Goal: Information Seeking & Learning: Compare options

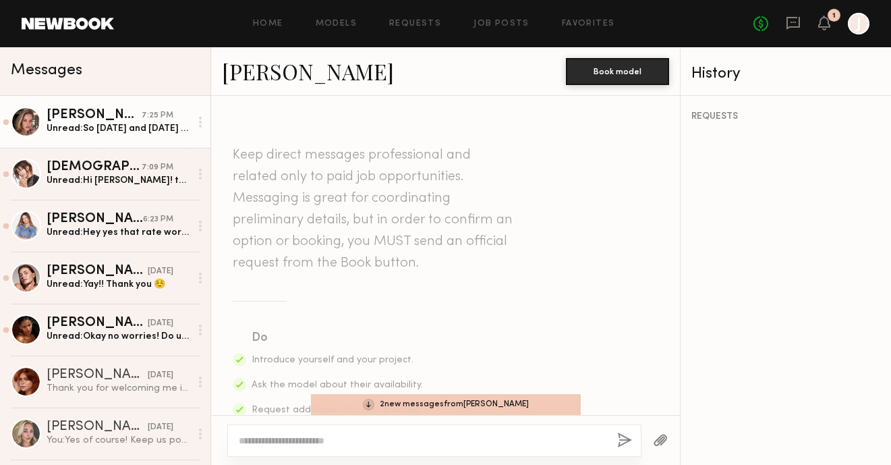
scroll to position [520, 0]
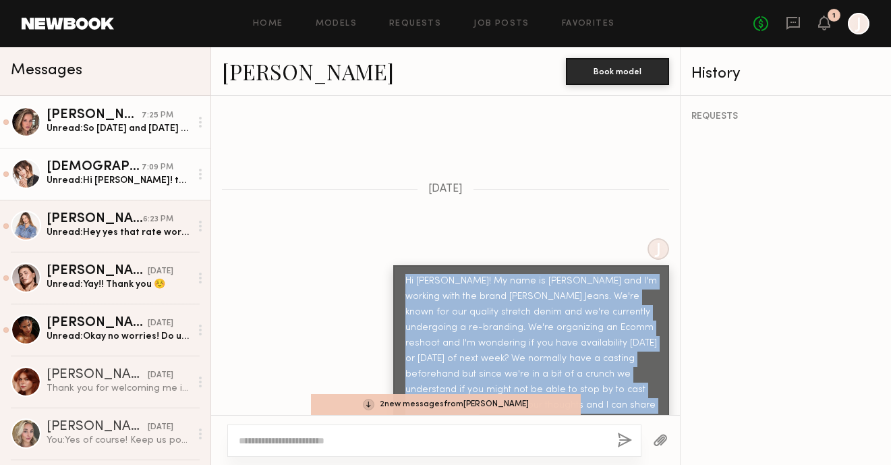
click at [98, 171] on div "Kristen J." at bounding box center [94, 166] width 95 height 13
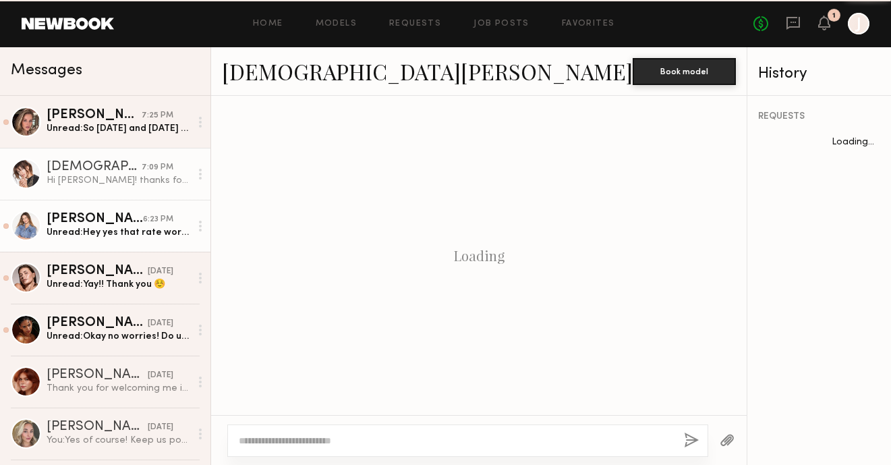
scroll to position [565, 0]
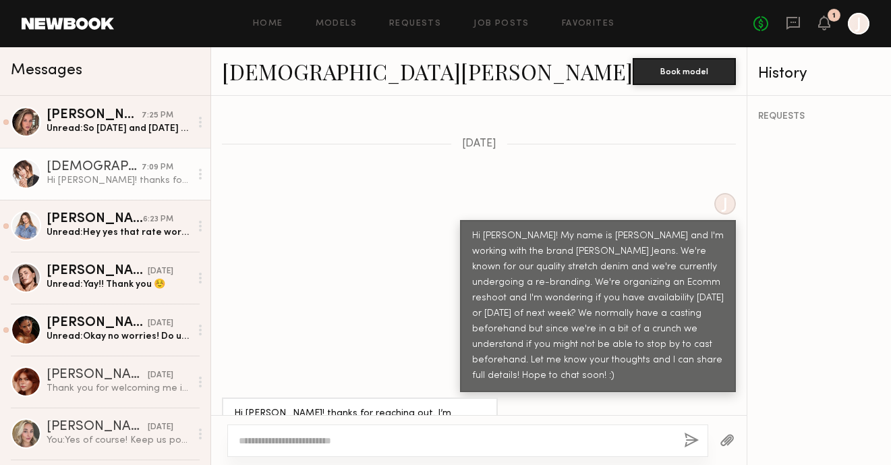
click at [747, 304] on div "REQUESTS" at bounding box center [852, 280] width 210 height 369
click at [266, 69] on link "Kristen J." at bounding box center [427, 71] width 411 height 29
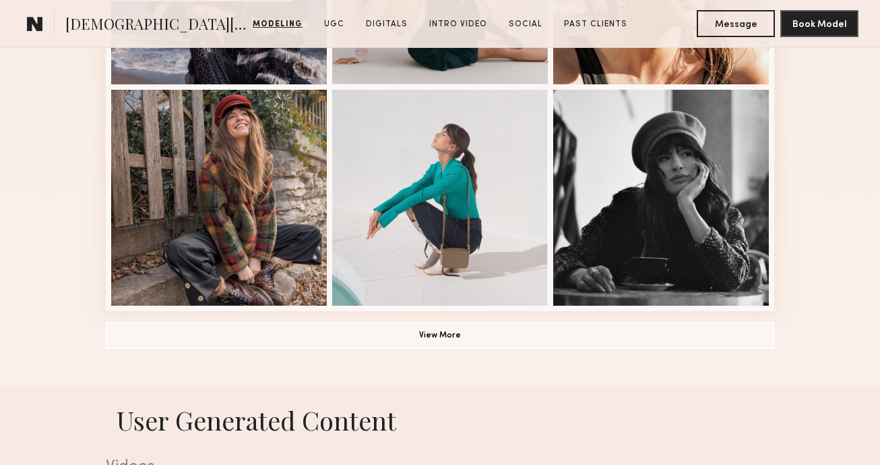
scroll to position [986, 0]
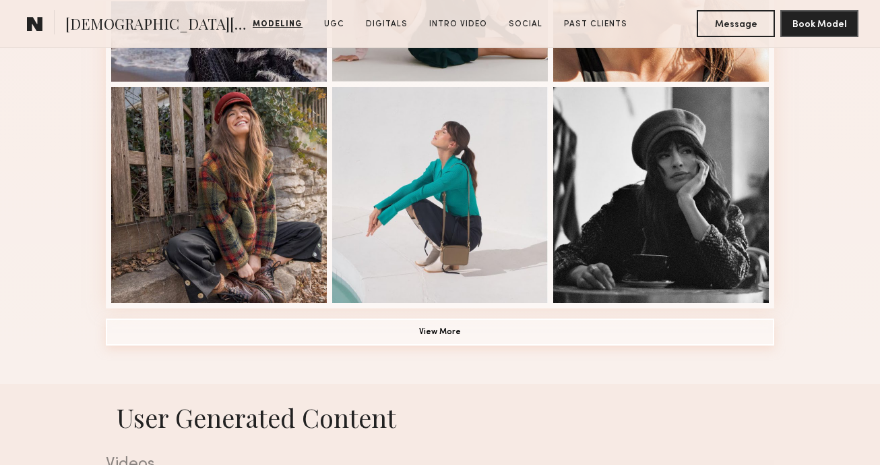
click at [511, 318] on button "View More" at bounding box center [440, 331] width 669 height 27
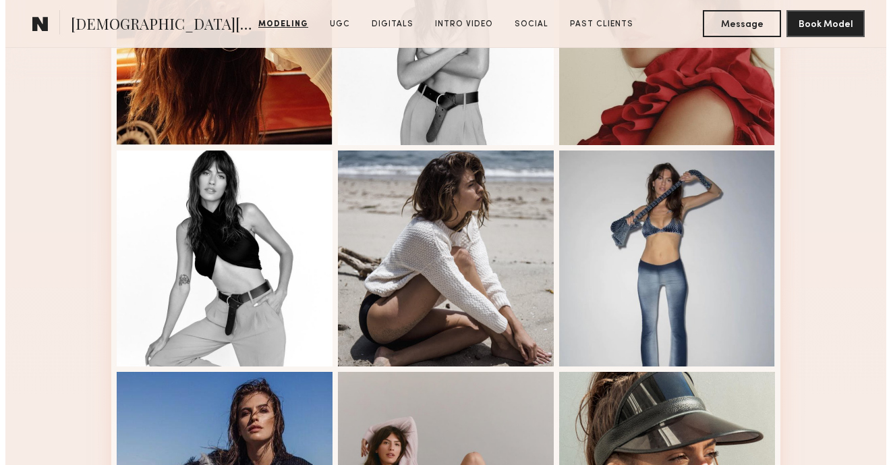
scroll to position [0, 0]
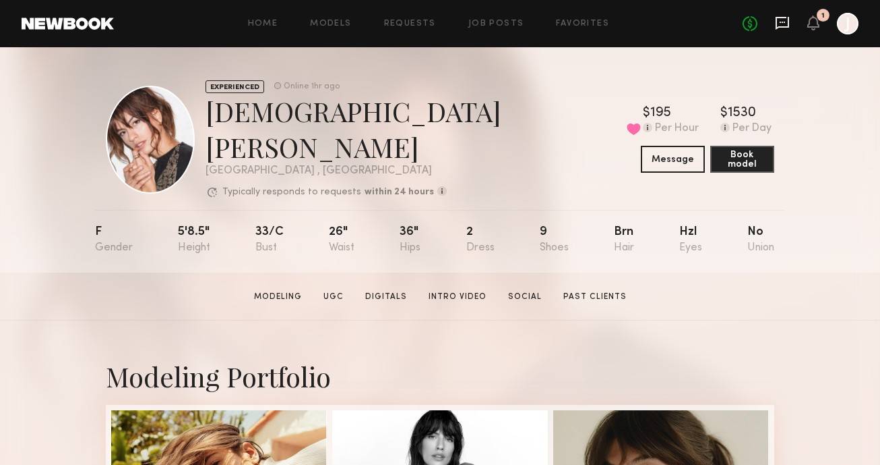
click at [785, 25] on icon at bounding box center [782, 23] width 15 height 15
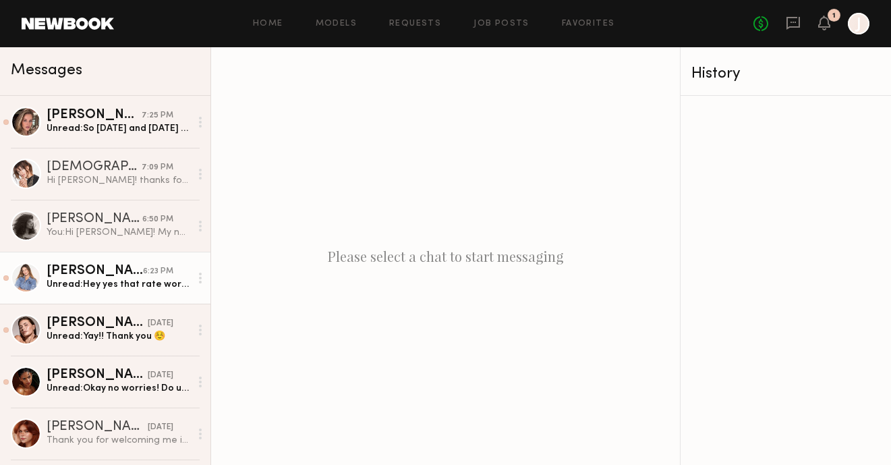
click at [107, 280] on div "Unread: Hey yes that rate works for me. I take a 26 usually - not sure what siz…" at bounding box center [119, 284] width 144 height 13
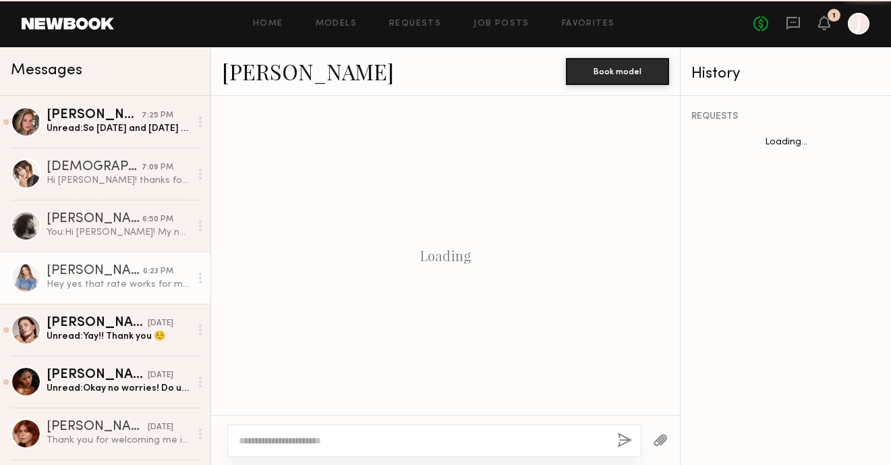
scroll to position [871, 0]
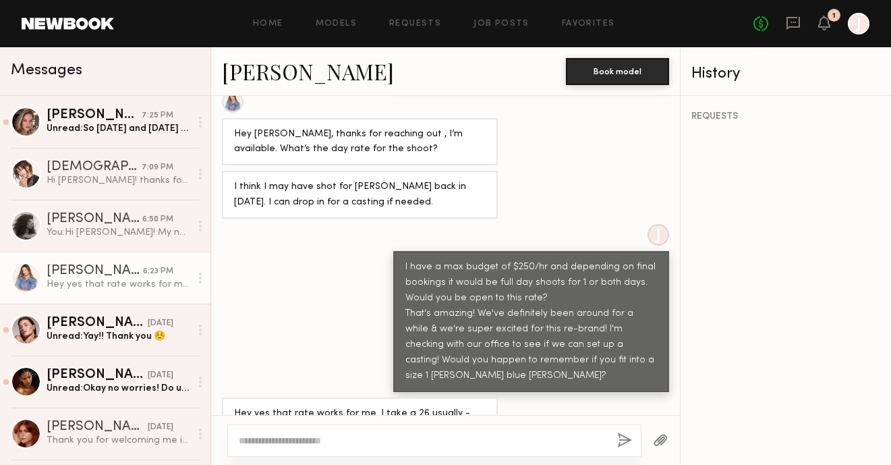
drag, startPoint x: 274, startPoint y: 371, endPoint x: 284, endPoint y: 371, distance: 10.1
click at [281, 406] on div "Hey yes that rate works for me. I take a 26 usually - not sure what size I was …" at bounding box center [359, 429] width 251 height 47
click at [380, 406] on div "Hey yes that rate works for me. I take a 26 usually - not sure what size I was …" at bounding box center [359, 429] width 251 height 47
click at [404, 440] on textarea at bounding box center [422, 439] width 367 height 13
click at [489, 429] on div at bounding box center [434, 440] width 414 height 32
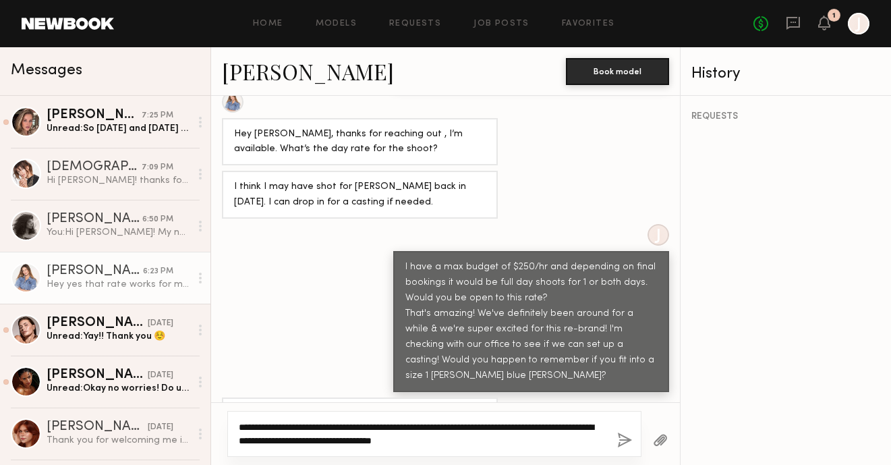
drag, startPoint x: 491, startPoint y: 427, endPoint x: 229, endPoint y: 417, distance: 263.1
click at [229, 417] on div "**********" at bounding box center [434, 434] width 414 height 46
click at [529, 426] on textarea "**********" at bounding box center [422, 433] width 367 height 27
type textarea "**********"
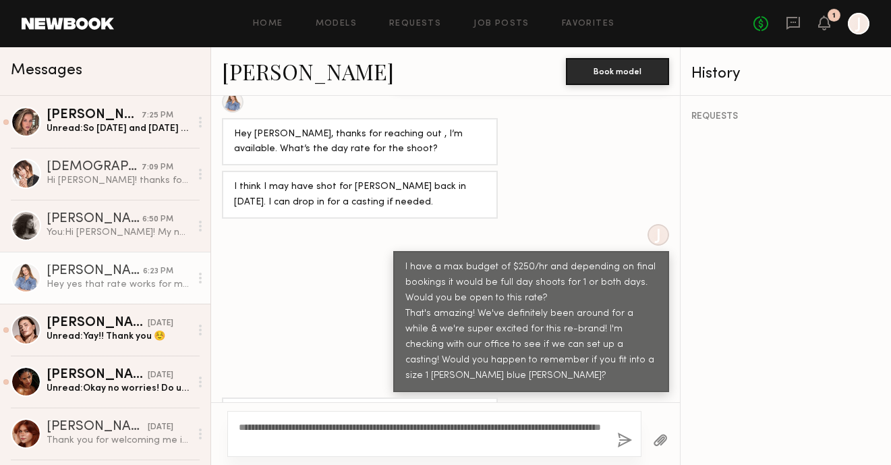
click at [623, 439] on button "button" at bounding box center [624, 440] width 15 height 17
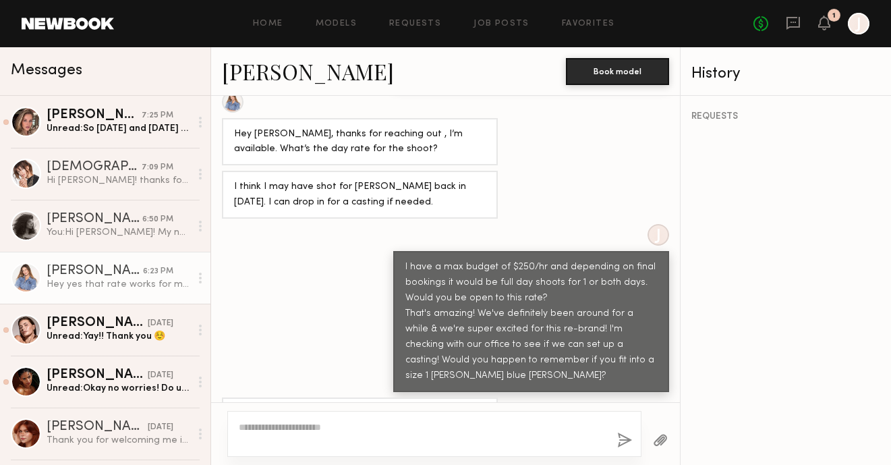
scroll to position [1054, 0]
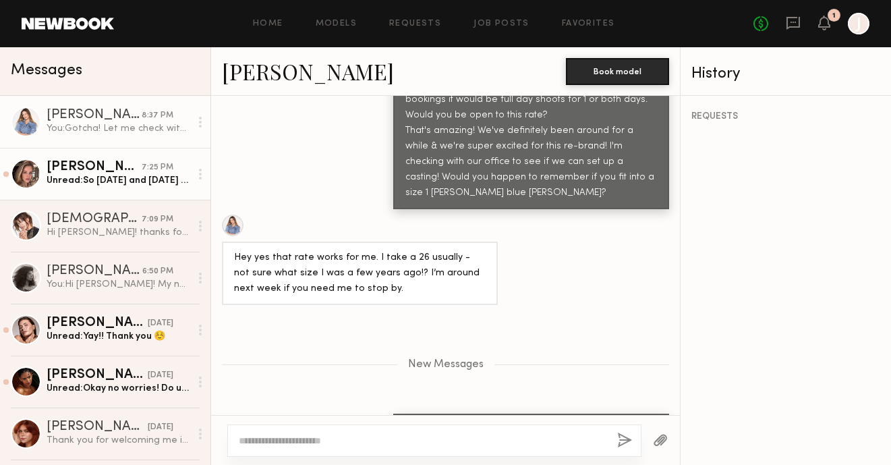
click at [132, 184] on div "Unread: So Thursday and Friday works 👍🏽" at bounding box center [119, 180] width 144 height 13
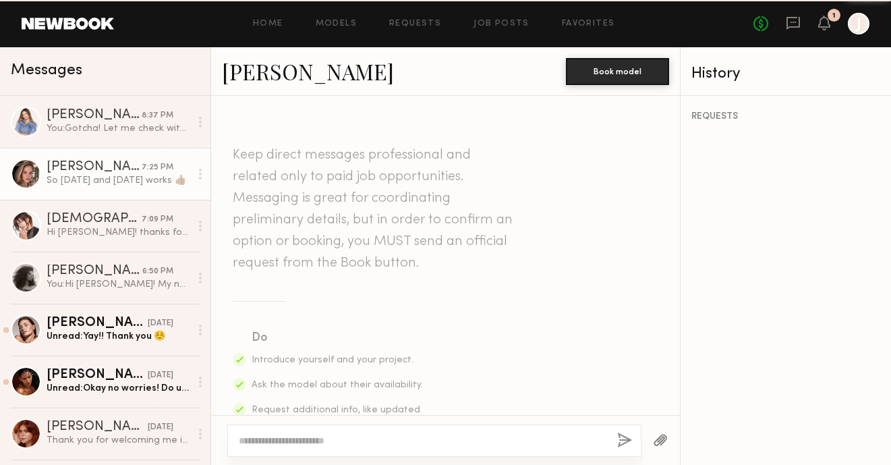
scroll to position [820, 0]
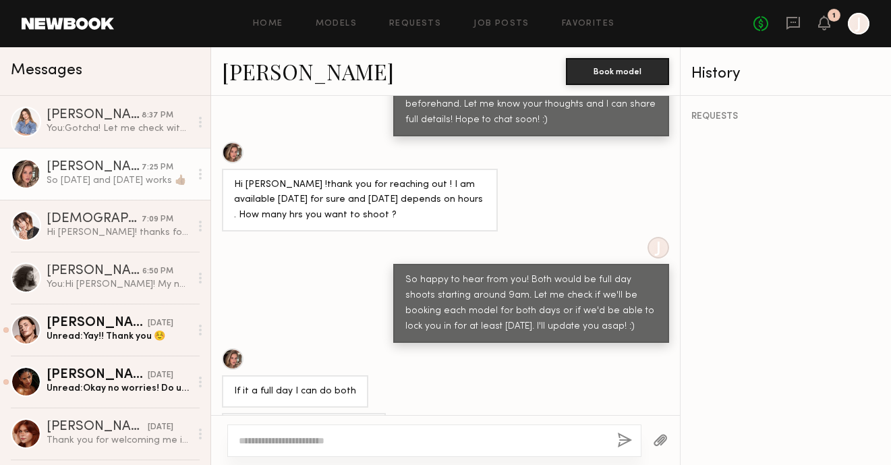
click at [263, 447] on div at bounding box center [434, 440] width 414 height 32
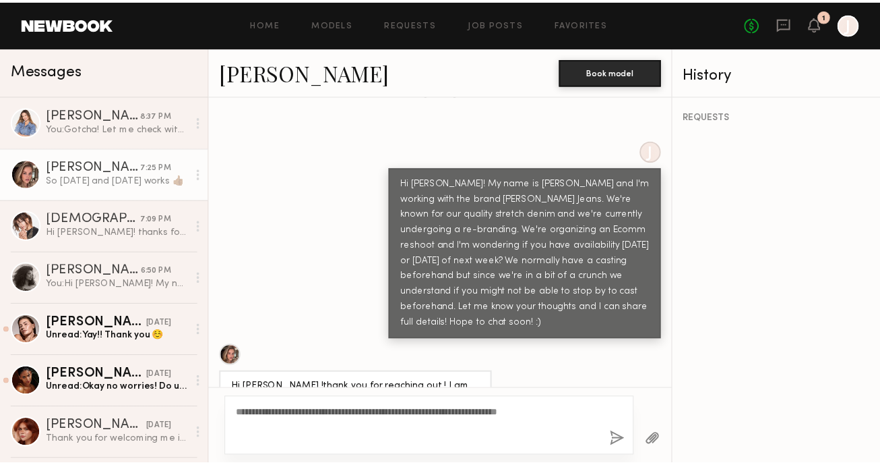
scroll to position [568, 0]
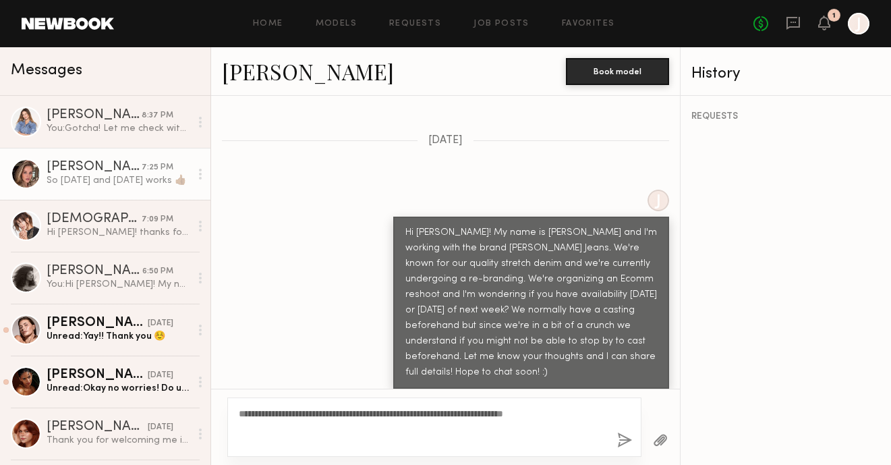
type textarea "**********"
click at [393, 284] on div "Hi Masha! My name is Nataly and I'm working with the brand Judy Blue Jeans. We'…" at bounding box center [531, 302] width 276 height 172
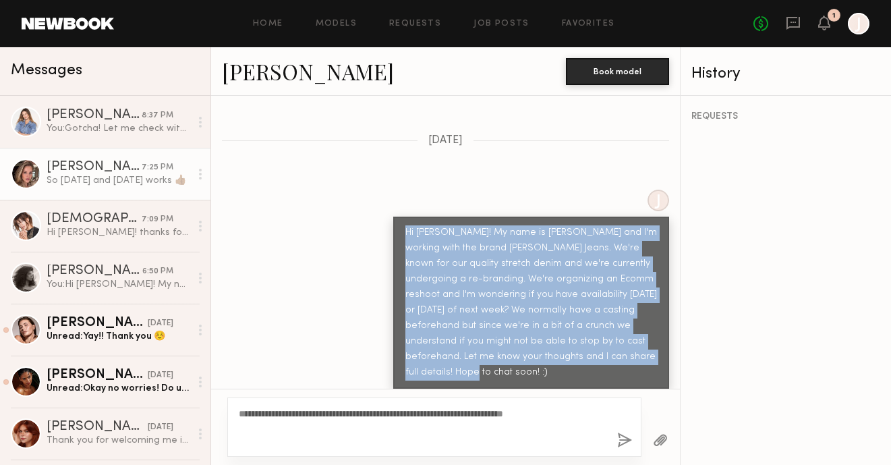
drag, startPoint x: 651, startPoint y: 331, endPoint x: 386, endPoint y: 213, distance: 290.6
click at [393, 216] on div "Hi Masha! My name is Nataly and I'm working with the brand Judy Blue Jeans. We'…" at bounding box center [531, 302] width 276 height 172
copy div "Hi Masha! My name is Nataly and I'm working with the brand Judy Blue Jeans. We'…"
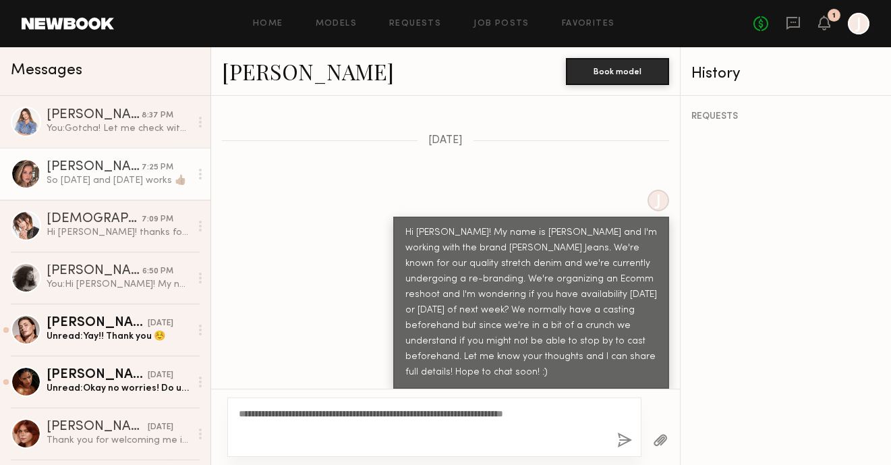
click at [570, 28] on div "Home Models Requests Job Posts Favorites Sign Out No fees up to $5,000 1 J" at bounding box center [491, 24] width 755 height 22
click at [572, 28] on div "Home Models Requests Job Posts Favorites Sign Out No fees up to $5,000 1 J" at bounding box center [491, 24] width 755 height 22
click at [602, 18] on div "Home Models Requests Job Posts Favorites Sign Out No fees up to $5,000 1 J" at bounding box center [491, 24] width 755 height 22
click at [601, 22] on link "Favorites" at bounding box center [588, 24] width 53 height 9
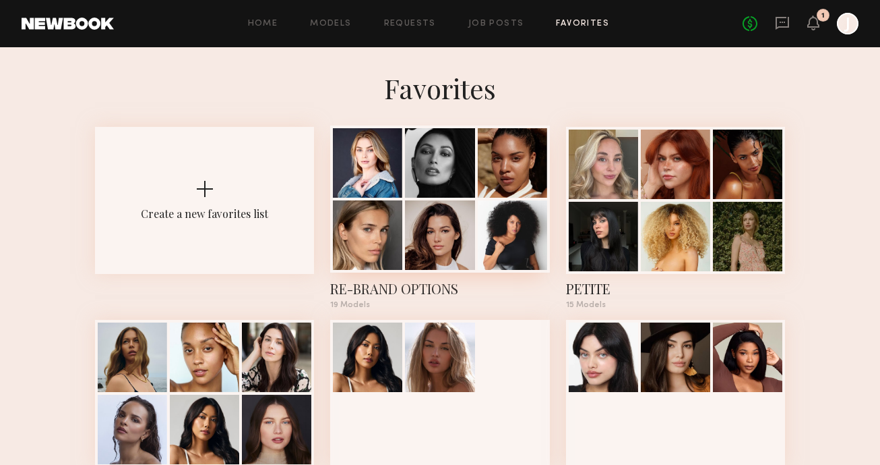
click at [475, 220] on div at bounding box center [439, 198] width 219 height 147
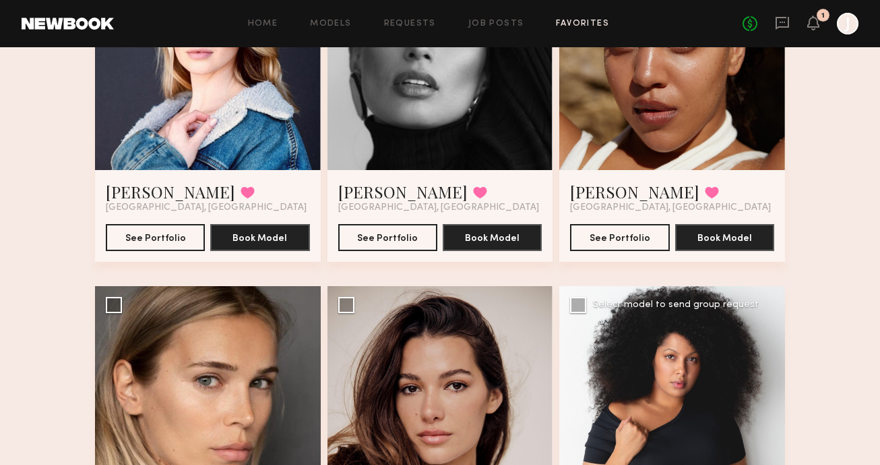
scroll to position [409, 0]
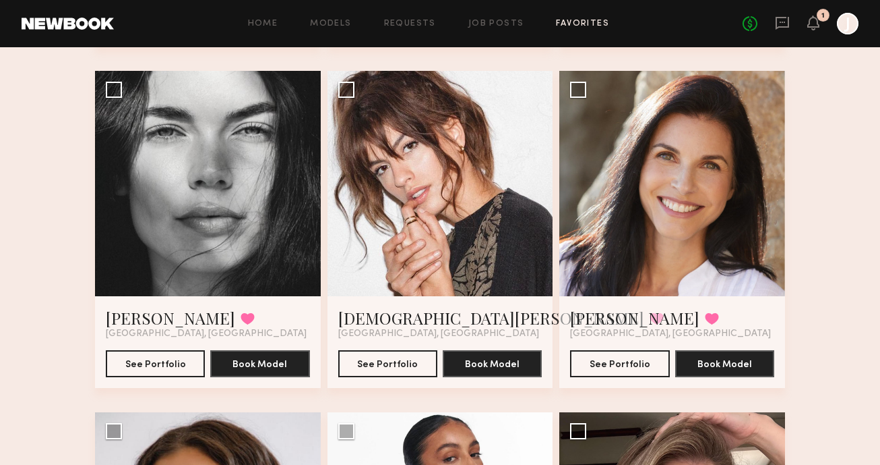
scroll to position [1452, 0]
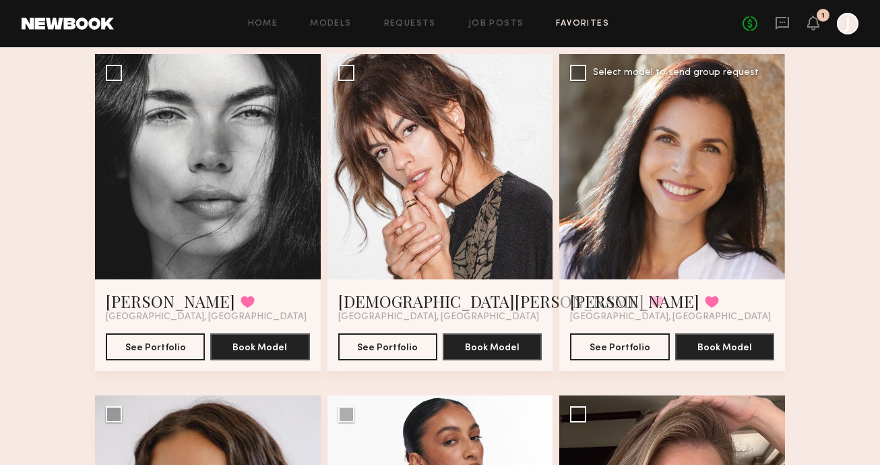
scroll to position [1468, 0]
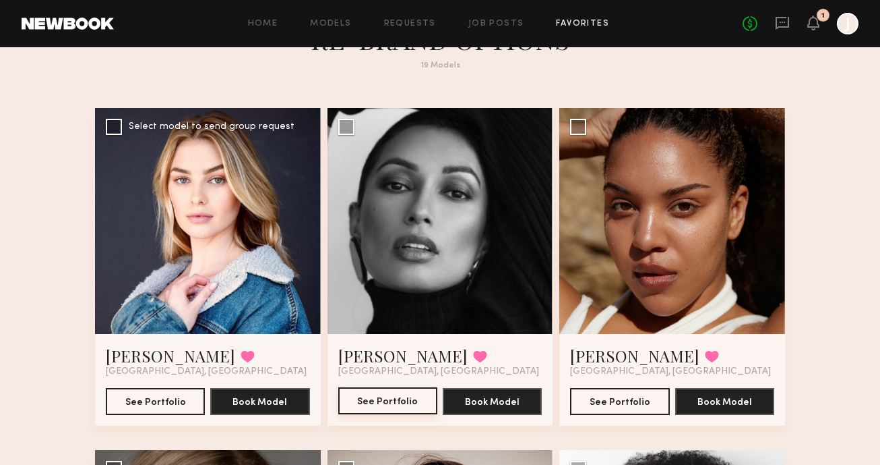
scroll to position [49, 0]
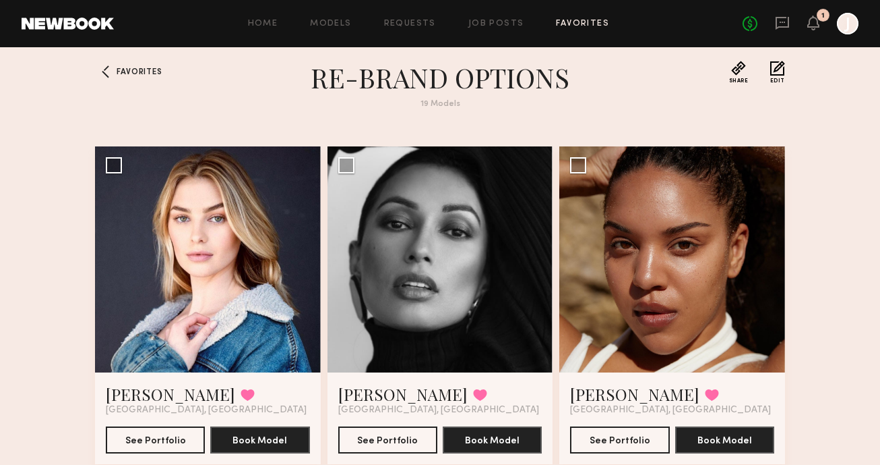
scroll to position [11, 0]
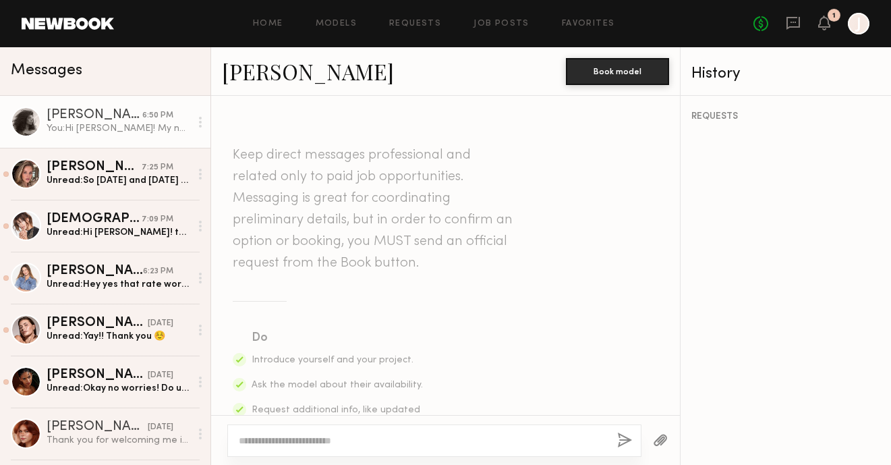
scroll to position [509, 0]
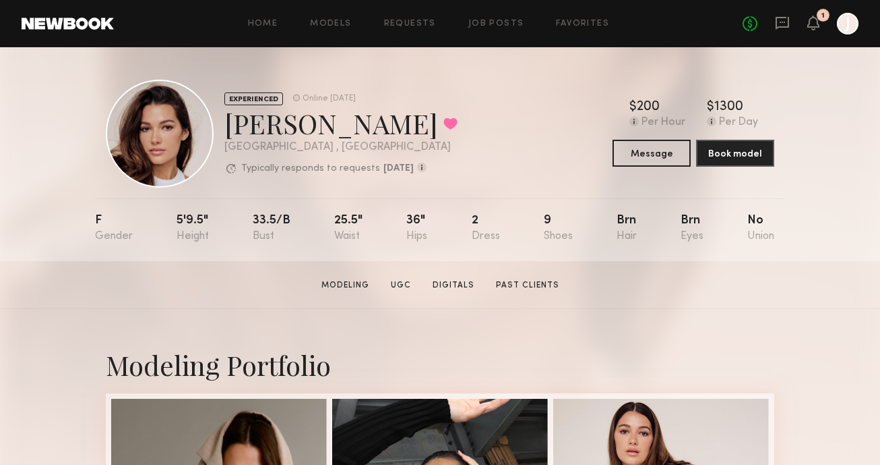
click at [22, 189] on div "EXPERIENCED Online 1d ago Josie M. Favorited Los Angeles , CA Typically respond…" at bounding box center [440, 154] width 880 height 214
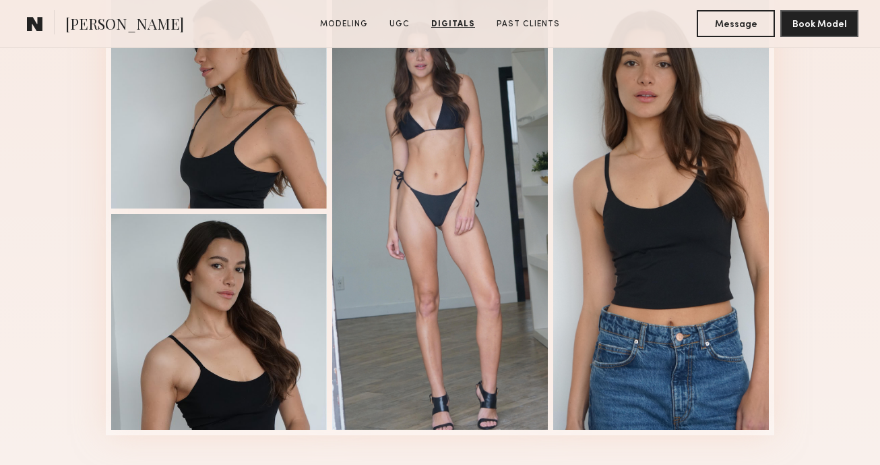
scroll to position [2332, 0]
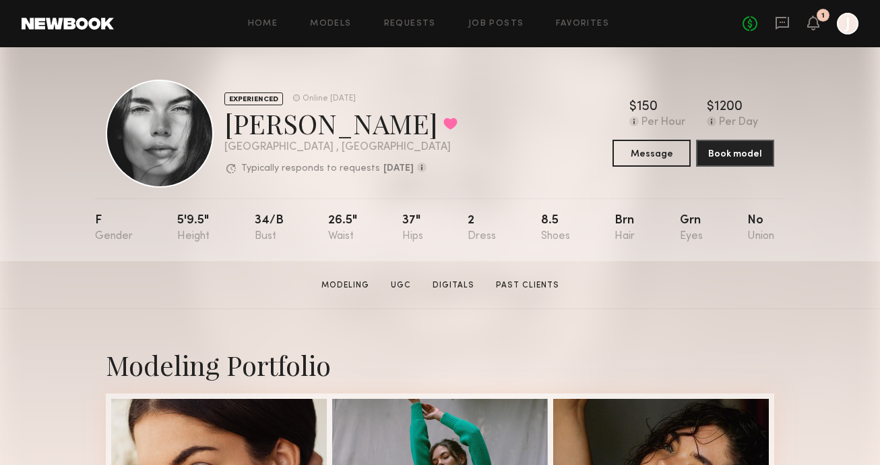
click at [67, 202] on div "EXPERIENCED Online 1d ago Aarika W. Favorited Los Angeles , CA Typically respon…" at bounding box center [440, 154] width 880 height 214
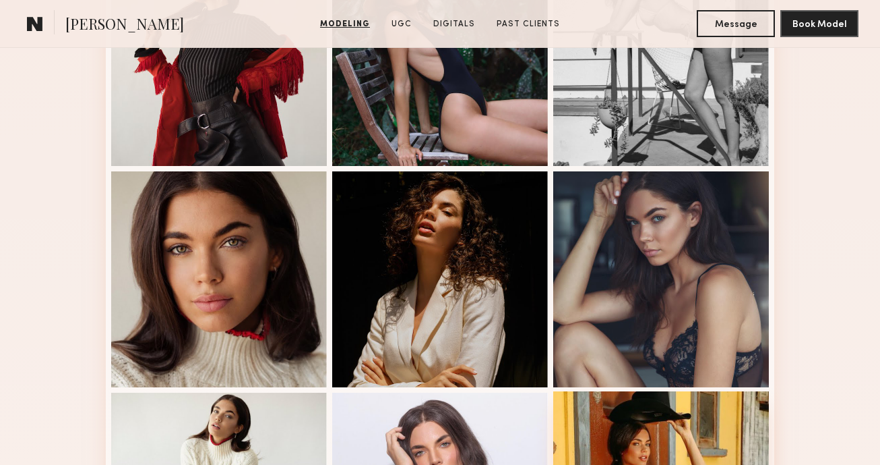
scroll to position [682, 0]
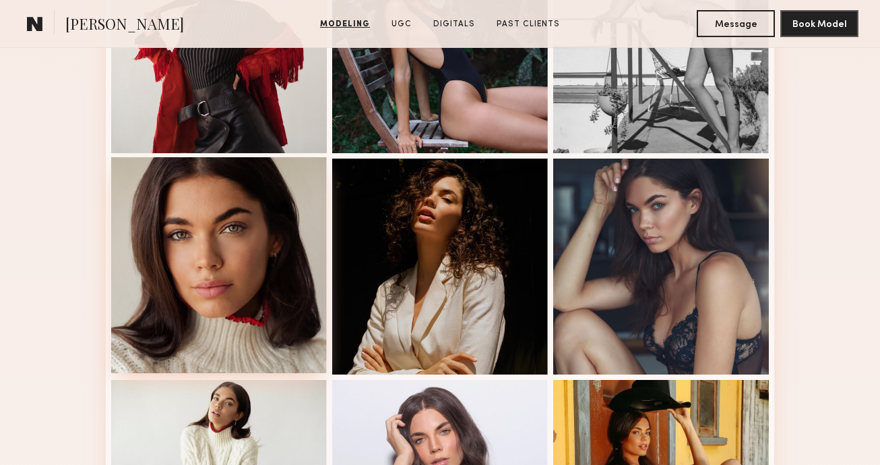
click at [236, 269] on div at bounding box center [219, 265] width 216 height 216
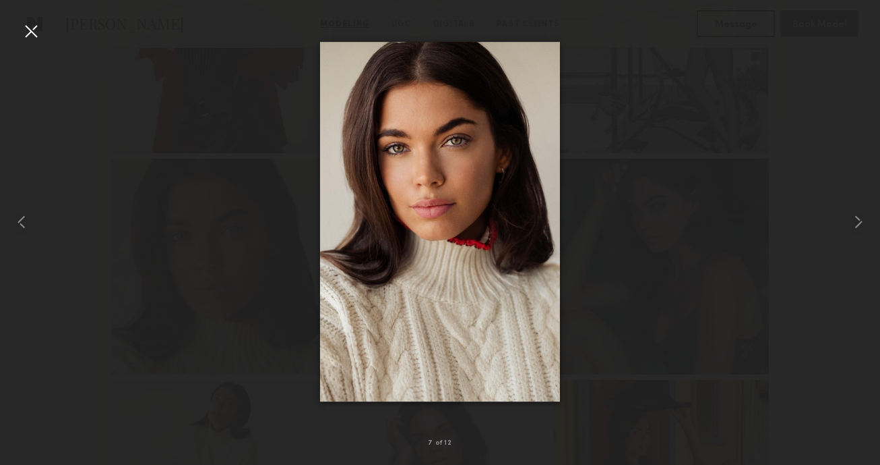
click at [28, 30] on div at bounding box center [31, 31] width 22 height 22
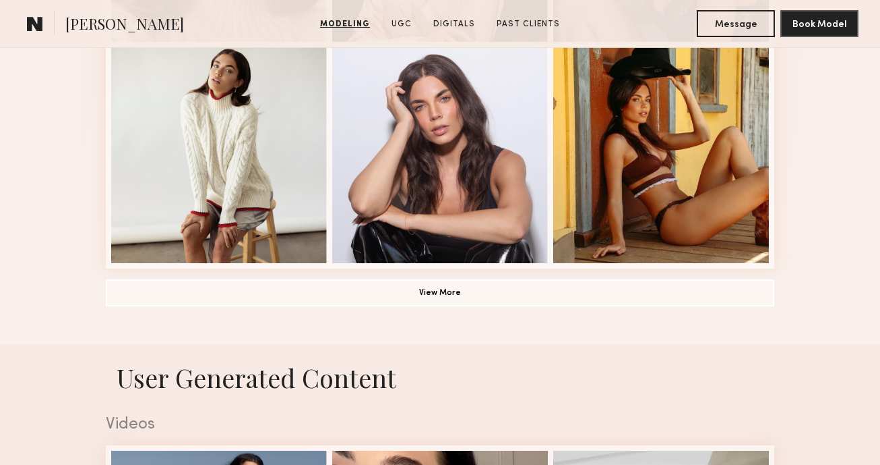
scroll to position [1039, 0]
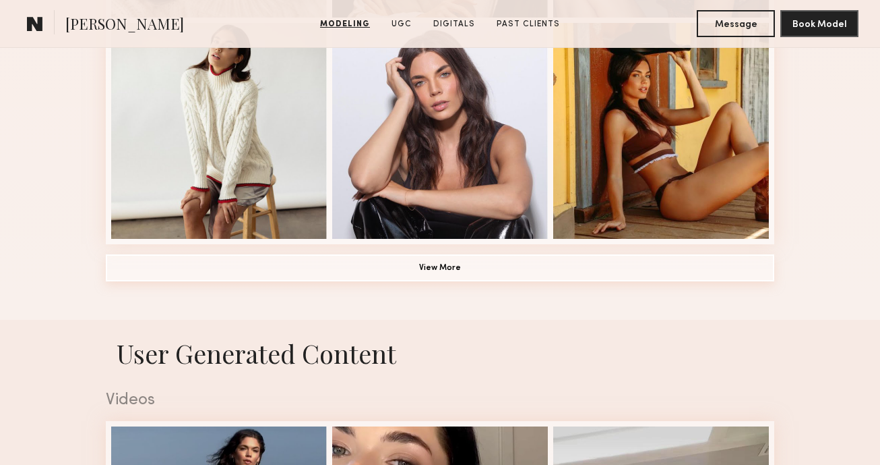
click at [636, 271] on button "View More" at bounding box center [440, 267] width 669 height 27
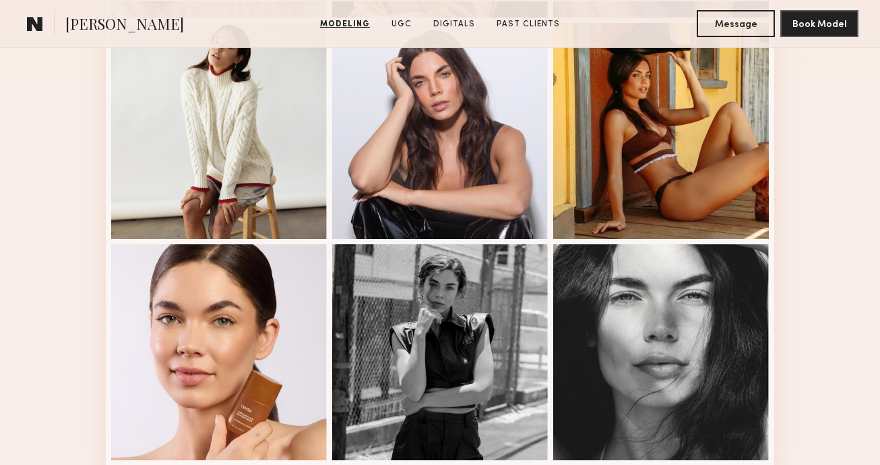
click at [823, 212] on div "Modeling Portfolio" at bounding box center [440, 218] width 880 height 1896
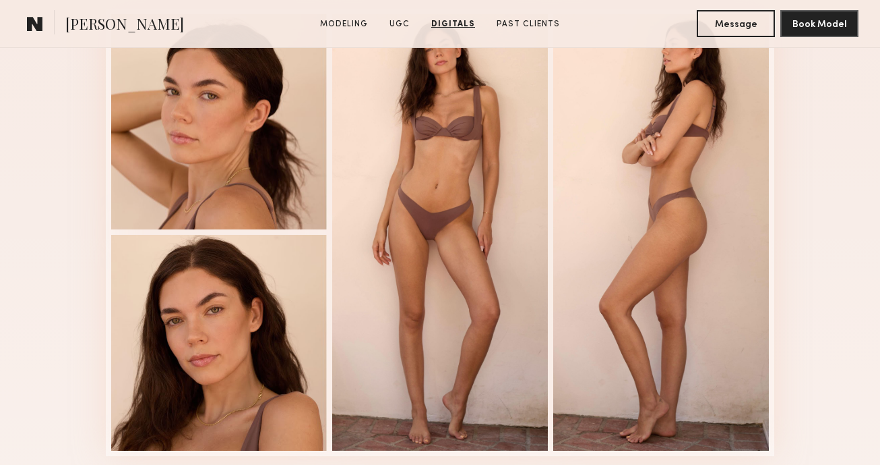
scroll to position [3800, 0]
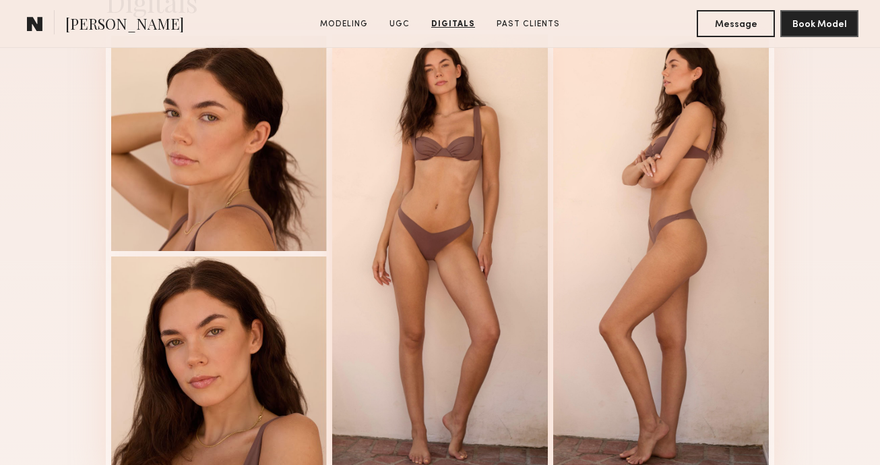
click at [460, 193] on div at bounding box center [440, 252] width 216 height 437
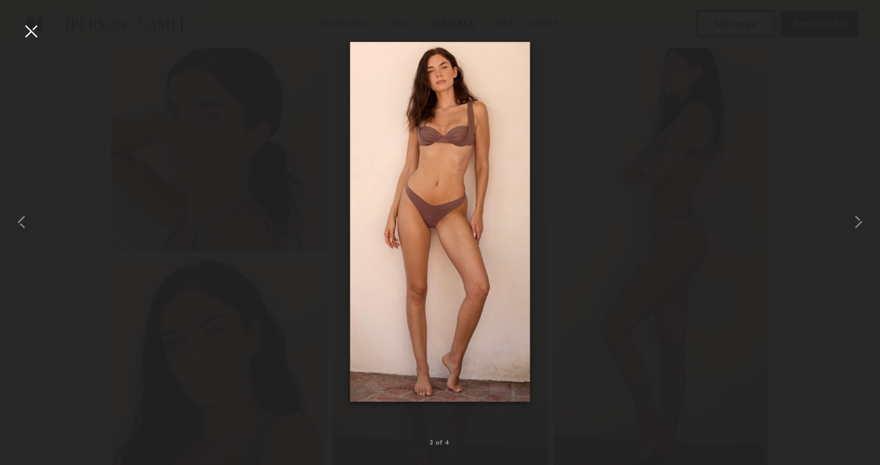
click at [711, 340] on div at bounding box center [440, 222] width 880 height 400
click at [752, 347] on div at bounding box center [440, 222] width 880 height 400
click at [801, 345] on div at bounding box center [440, 222] width 880 height 400
click at [807, 255] on div at bounding box center [440, 222] width 880 height 400
click at [29, 28] on div at bounding box center [31, 31] width 22 height 22
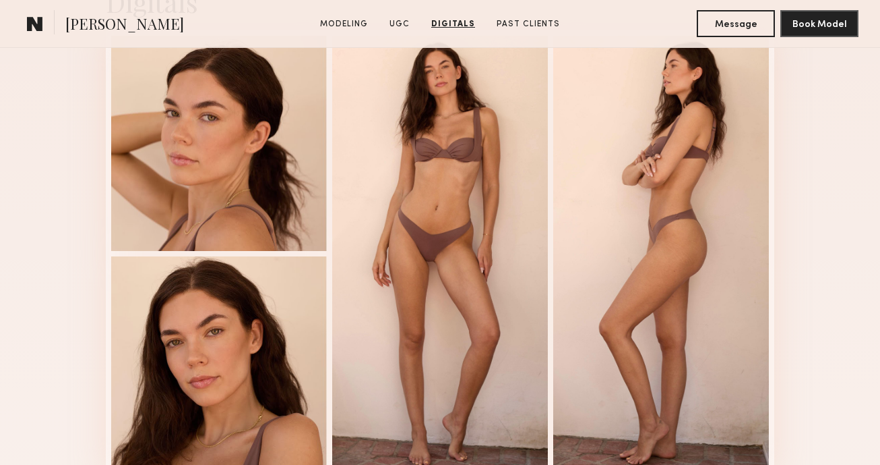
click at [833, 227] on div "Digitals 3 of 4" at bounding box center [440, 231] width 880 height 570
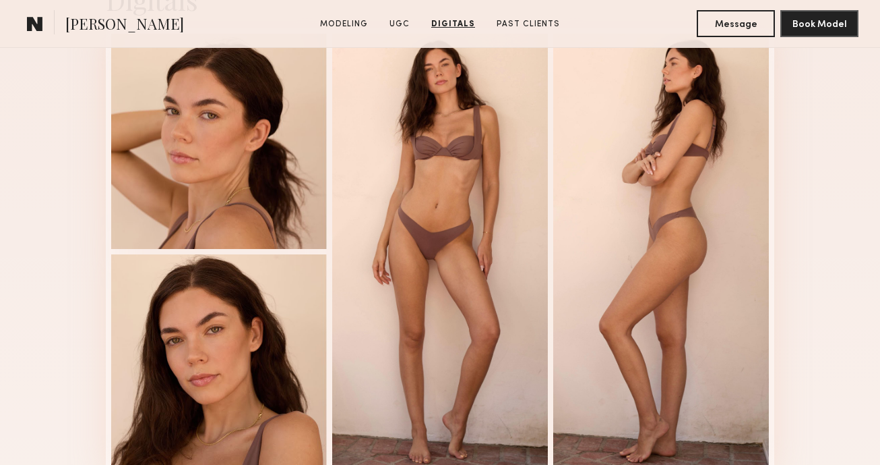
scroll to position [3802, 0]
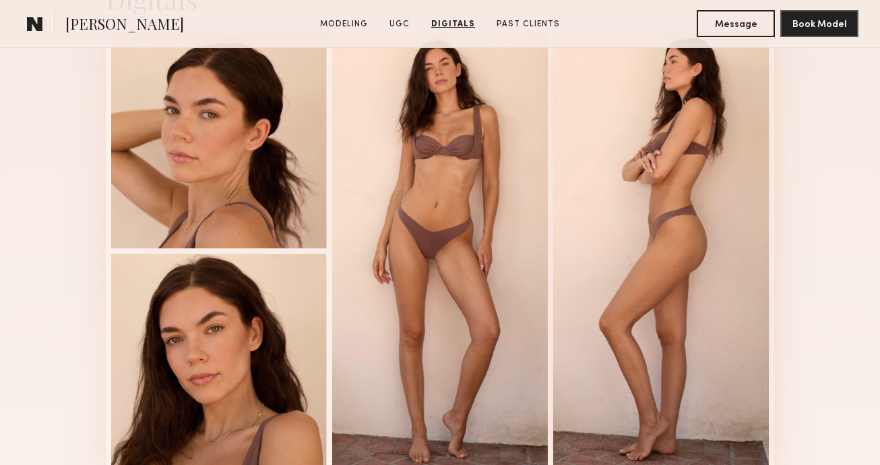
click at [691, 198] on div at bounding box center [661, 250] width 216 height 437
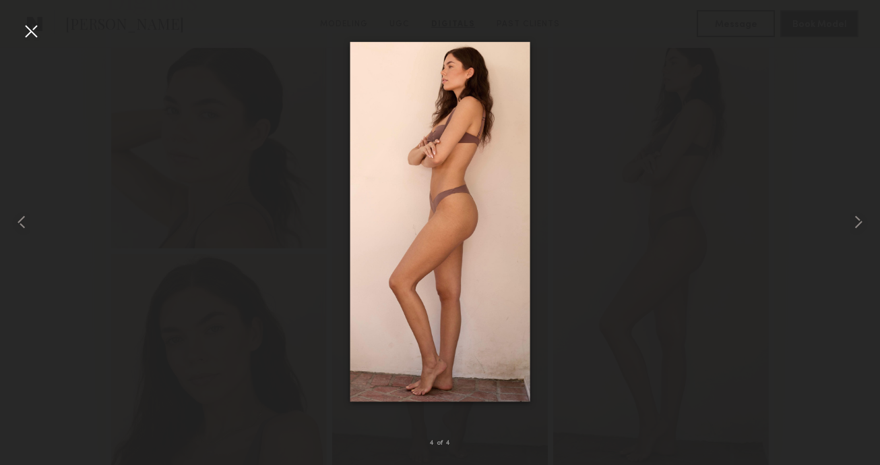
click at [28, 35] on div at bounding box center [31, 31] width 22 height 22
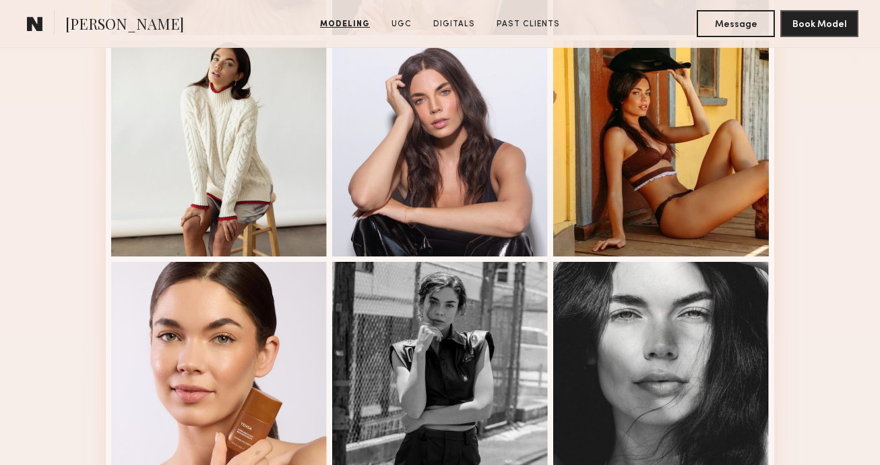
scroll to position [1003, 0]
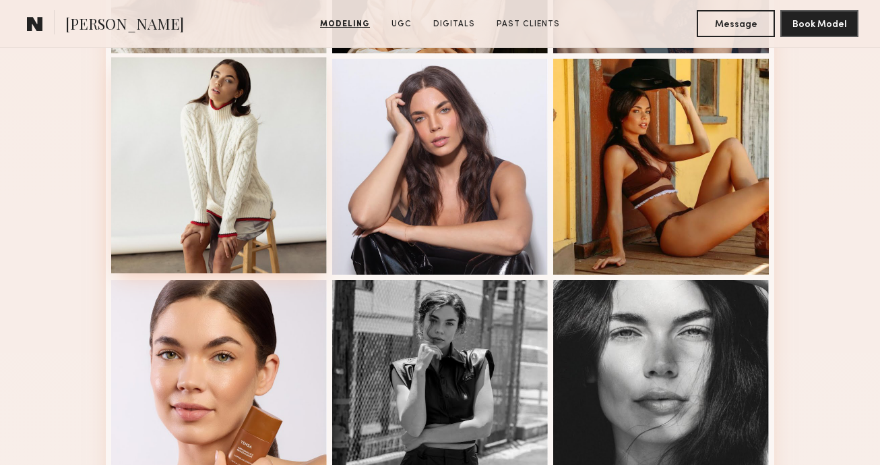
click at [202, 185] on div at bounding box center [219, 165] width 216 height 216
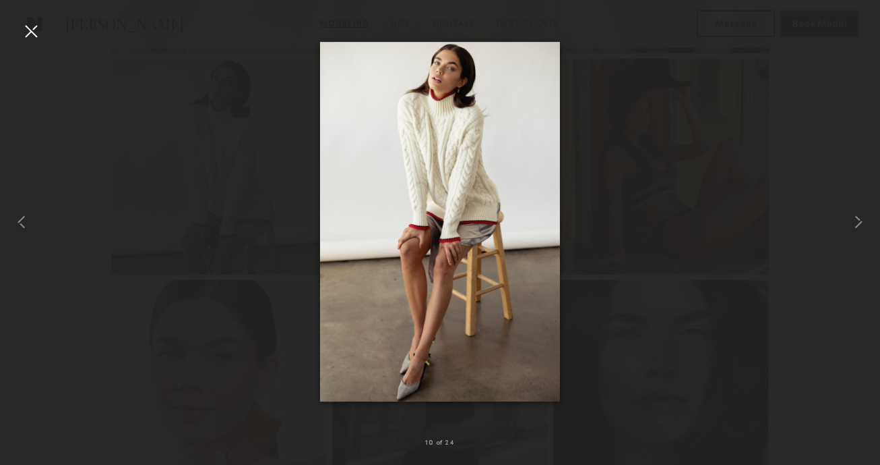
click at [31, 37] on div at bounding box center [31, 31] width 22 height 22
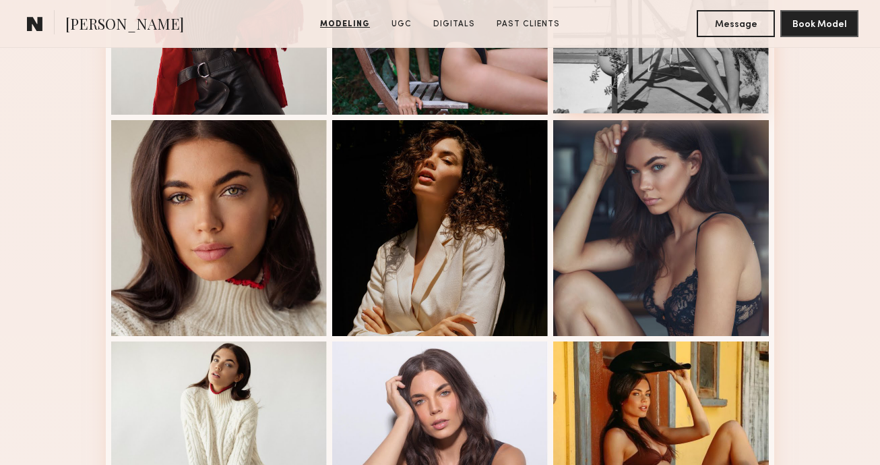
scroll to position [719, 0]
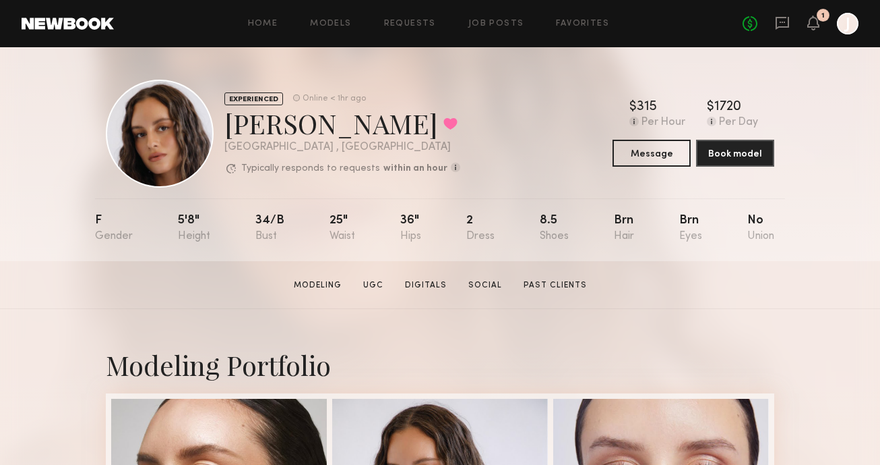
click at [59, 157] on div "EXPERIENCED Online < 1hr ago [PERSON_NAME] Favorited [GEOGRAPHIC_DATA] , [GEOGR…" at bounding box center [440, 154] width 880 height 214
click at [69, 268] on section "[PERSON_NAME] Modeling UGC Digitals Social Past Clients Message Book Model" at bounding box center [440, 285] width 880 height 48
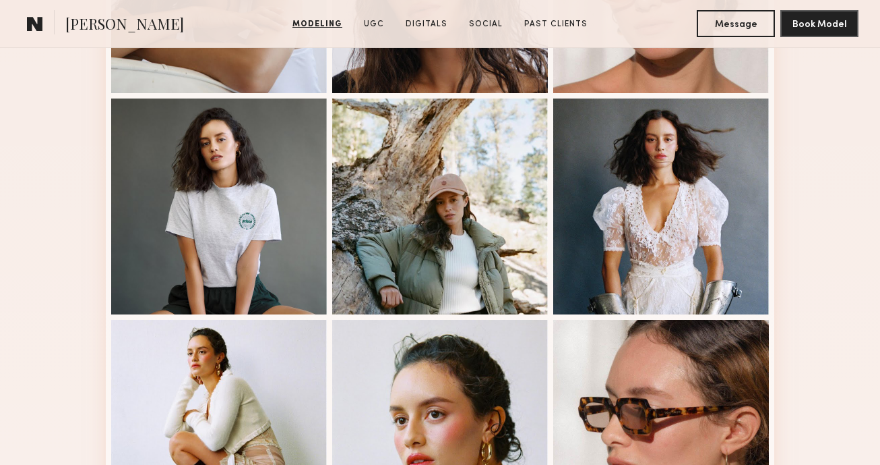
scroll to position [909, 0]
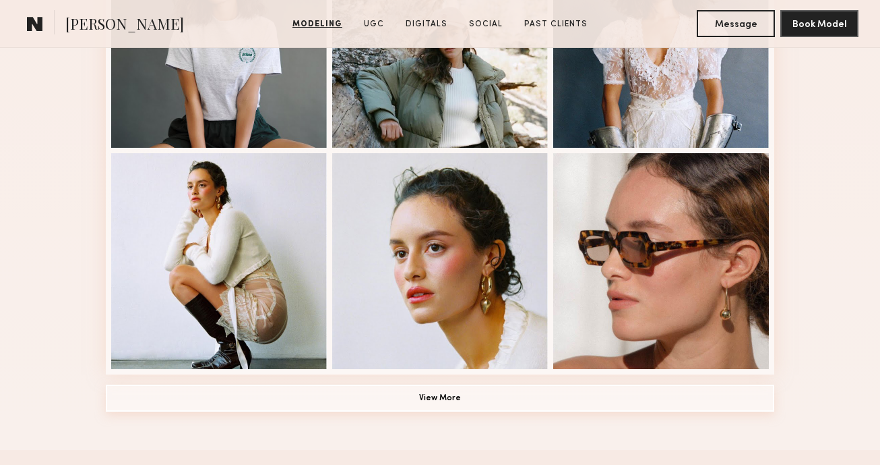
click at [297, 400] on button "View More" at bounding box center [440, 397] width 669 height 27
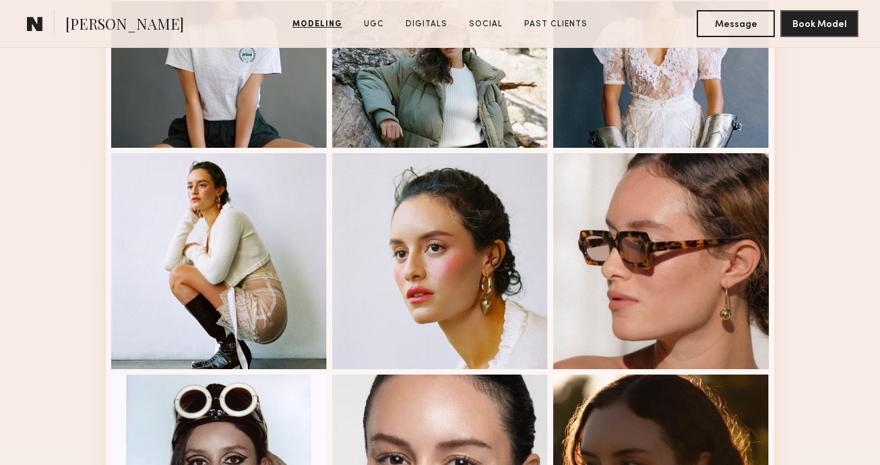
click at [55, 190] on div "Modeling Portfolio" at bounding box center [440, 348] width 880 height 1896
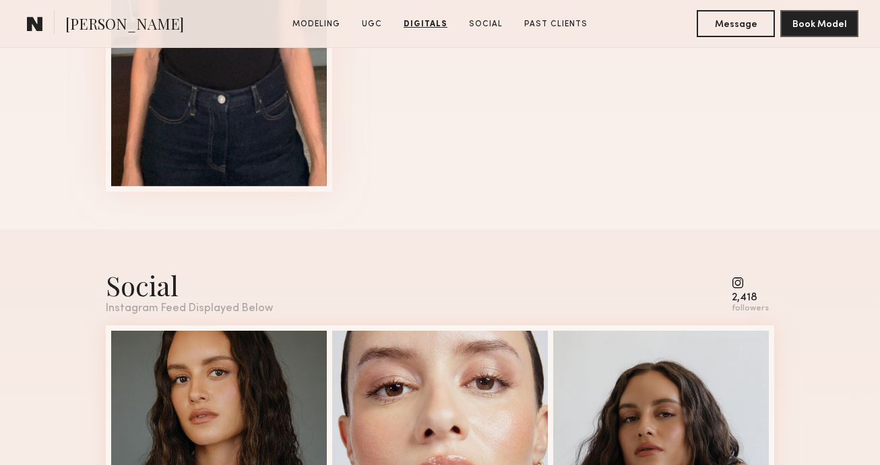
scroll to position [3427, 0]
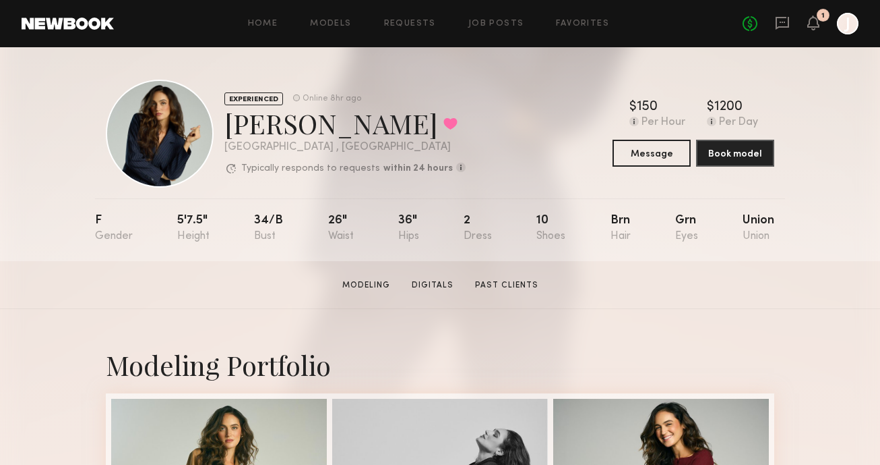
drag, startPoint x: 806, startPoint y: 293, endPoint x: 805, endPoint y: 301, distance: 8.2
click at [806, 293] on section "[PERSON_NAME] Modeling Digitals Past Clients Message Book Model" at bounding box center [440, 285] width 880 height 48
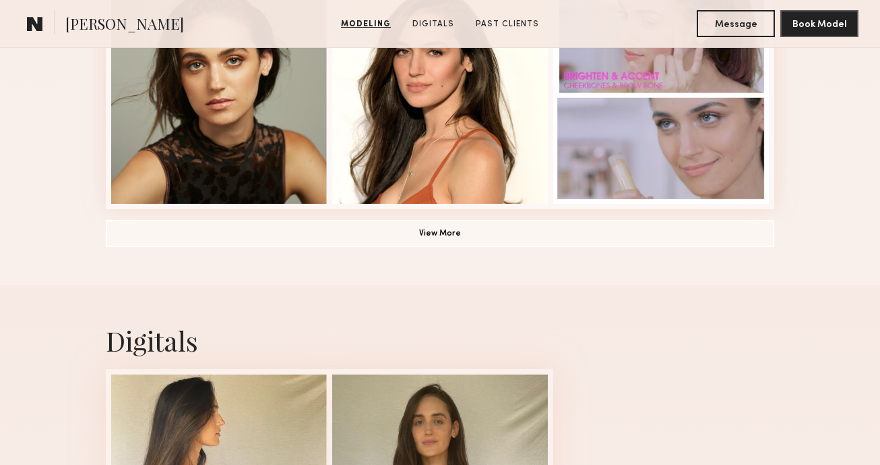
scroll to position [1028, 0]
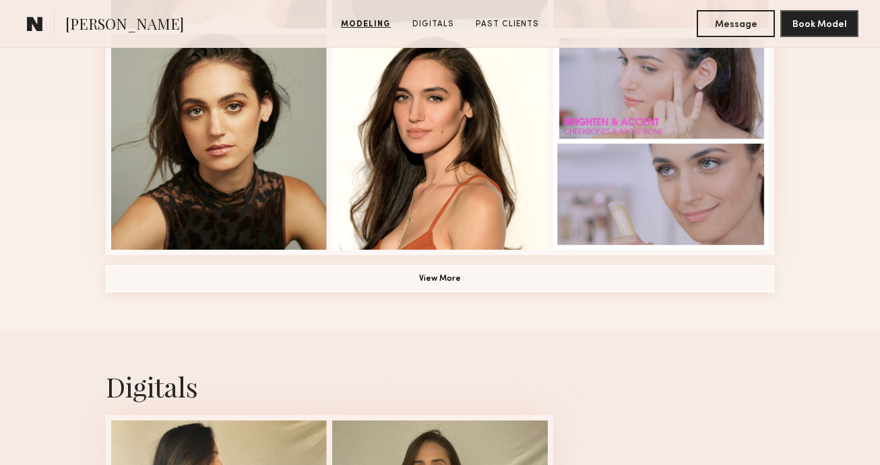
click at [579, 270] on button "View More" at bounding box center [440, 278] width 669 height 27
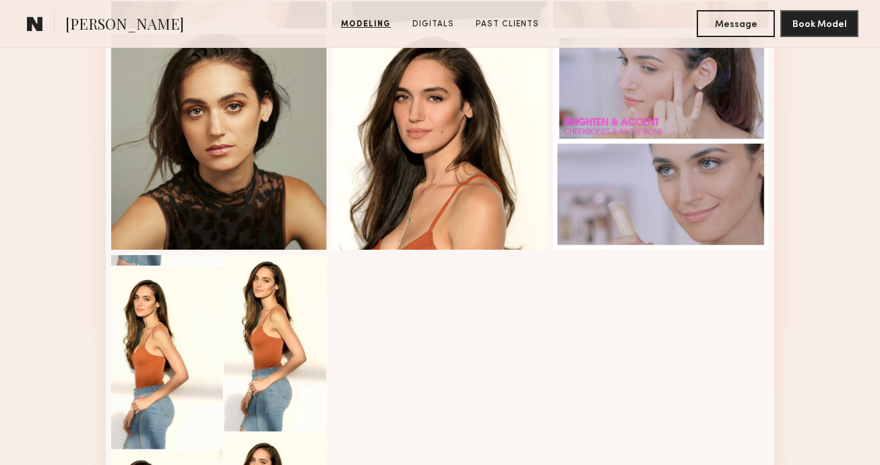
click at [823, 231] on div "Modeling Portfolio" at bounding box center [440, 229] width 880 height 1896
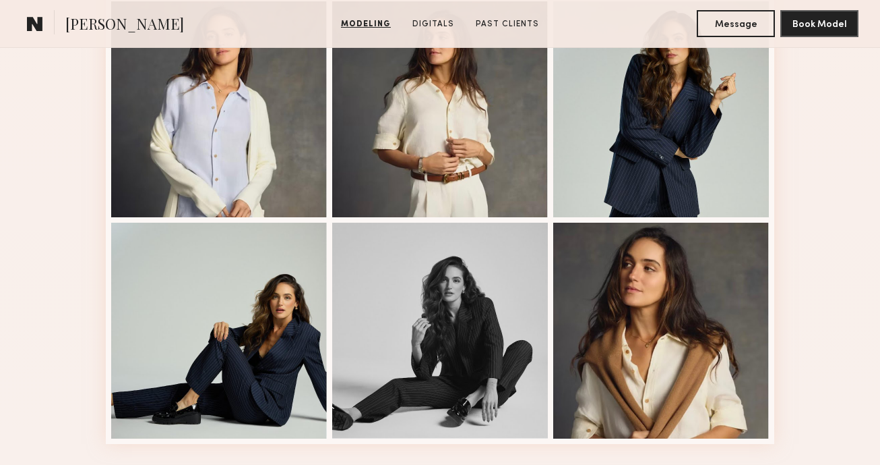
scroll to position [1707, 0]
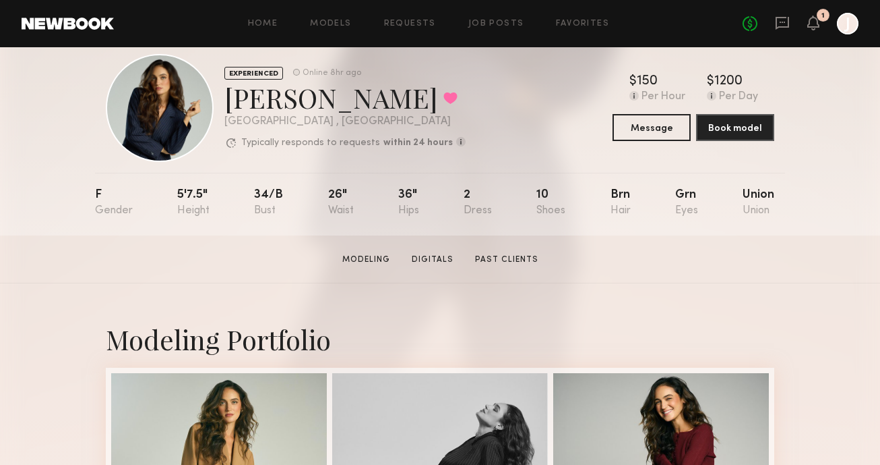
scroll to position [24, 0]
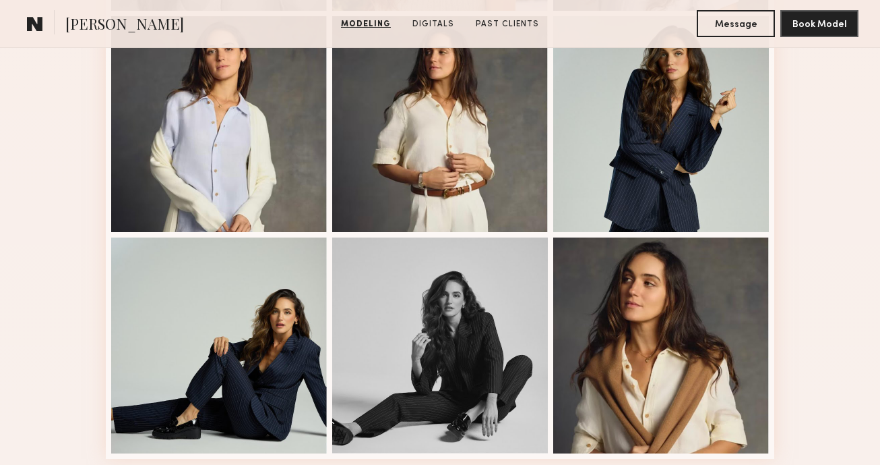
scroll to position [1836, 0]
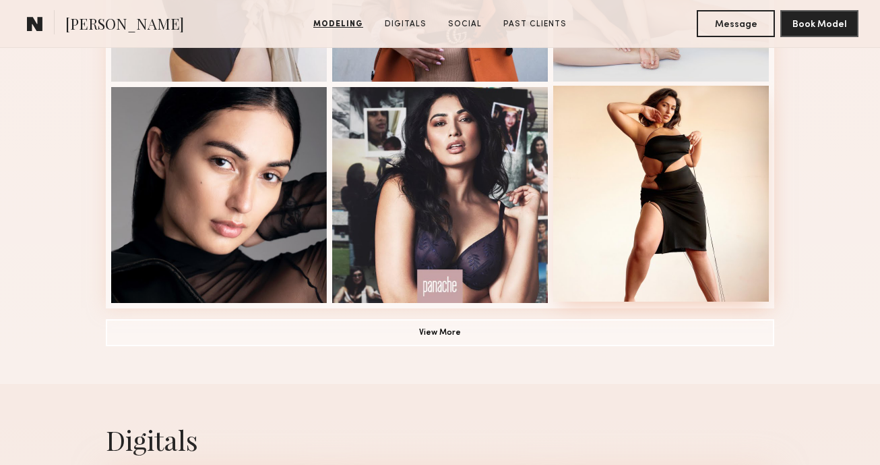
scroll to position [990, 0]
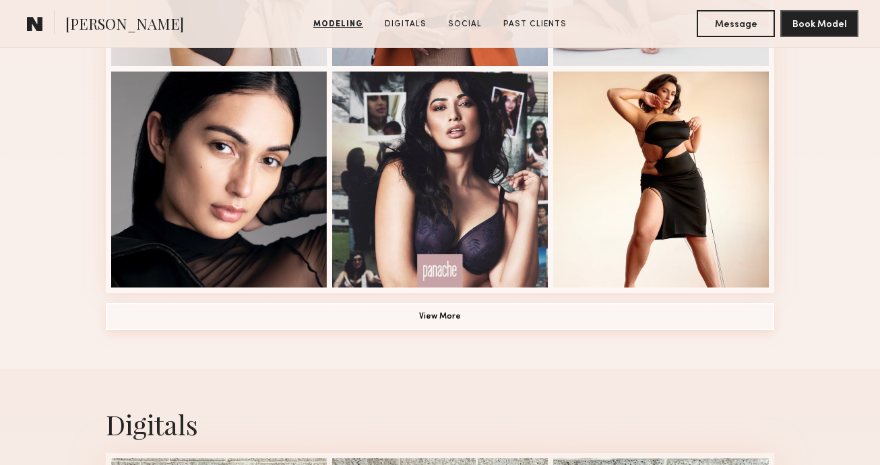
click at [494, 323] on button "View More" at bounding box center [440, 316] width 669 height 27
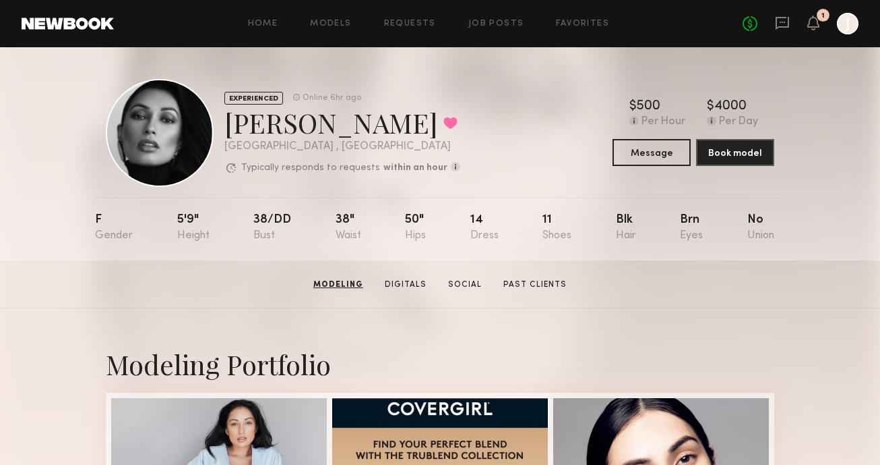
scroll to position [0, 0]
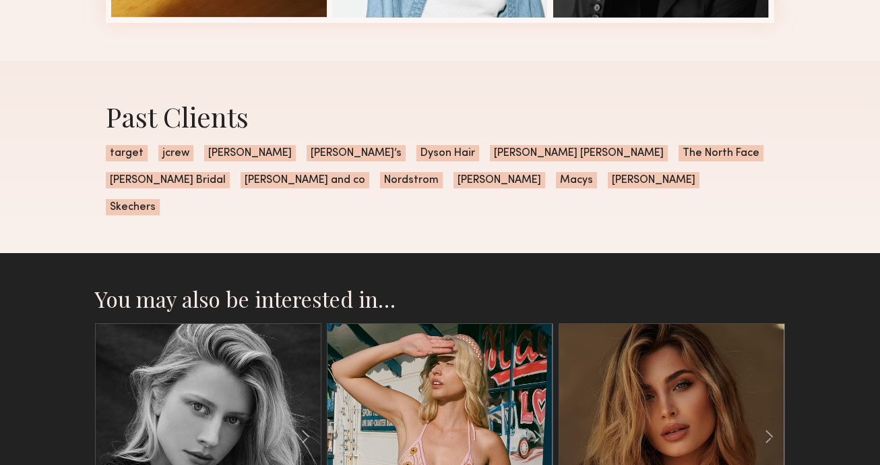
scroll to position [1005, 0]
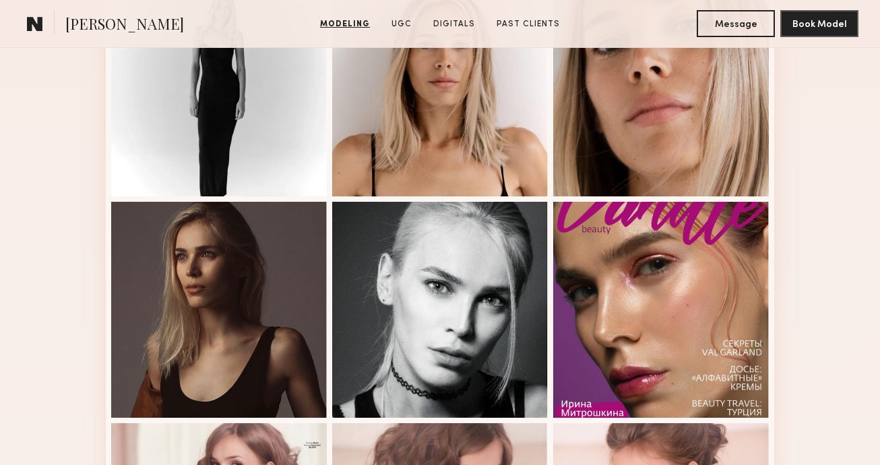
scroll to position [884, 0]
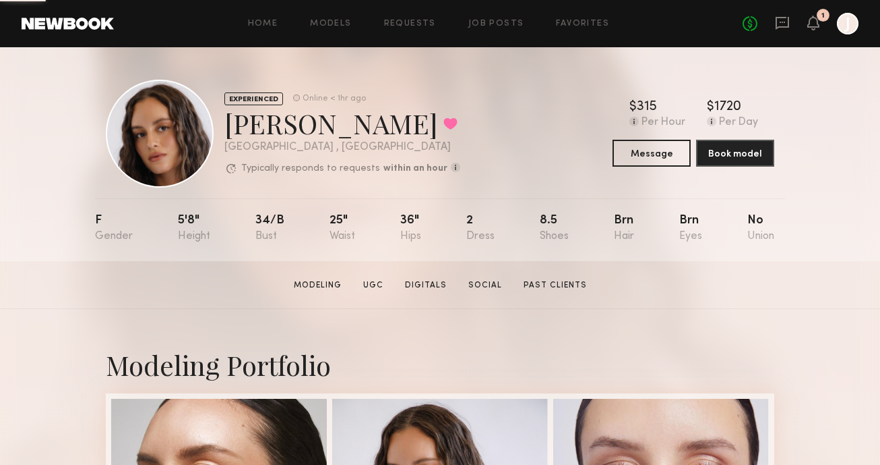
click at [805, 251] on div "EXPERIENCED Online < 1hr ago [PERSON_NAME] Favorited [GEOGRAPHIC_DATA] , [GEOGR…" at bounding box center [440, 154] width 880 height 214
click at [798, 241] on div "EXPERIENCED Online < 1hr ago [PERSON_NAME] Favorited [GEOGRAPHIC_DATA] , [GEOGR…" at bounding box center [440, 154] width 880 height 214
click at [788, 248] on div "EXPERIENCED Online < 1hr ago Jamie V. Favorited Los Angeles , CA Typically resp…" at bounding box center [440, 154] width 880 height 214
click at [774, 251] on div "F 5'8" 34/b 25" 36" 2 8.5 Brn Brn No" at bounding box center [435, 229] width 680 height 63
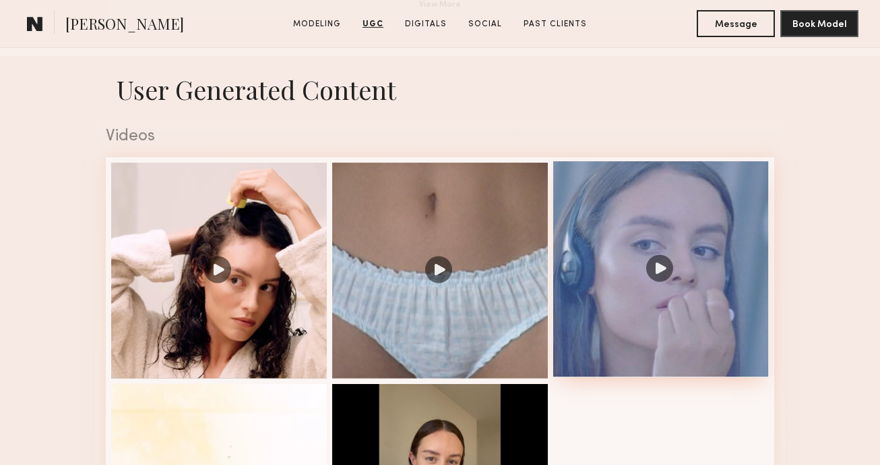
scroll to position [1155, 0]
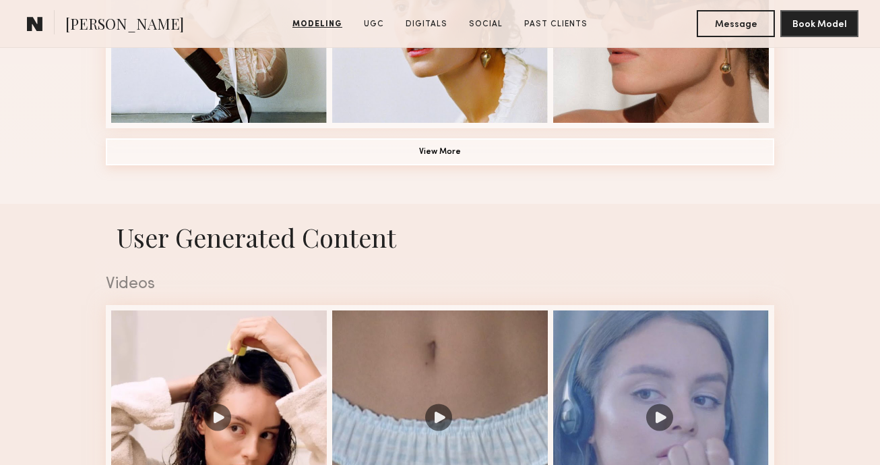
click at [496, 142] on button "View More" at bounding box center [440, 151] width 669 height 27
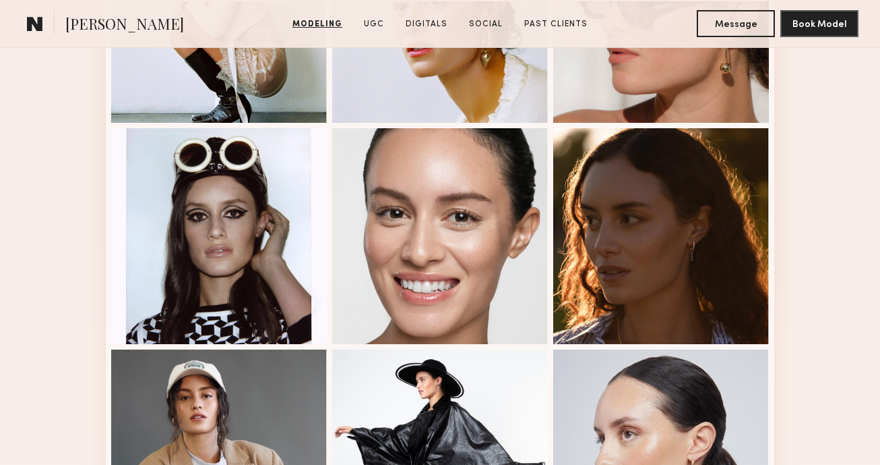
click at [825, 216] on div "Modeling Portfolio" at bounding box center [440, 102] width 880 height 1896
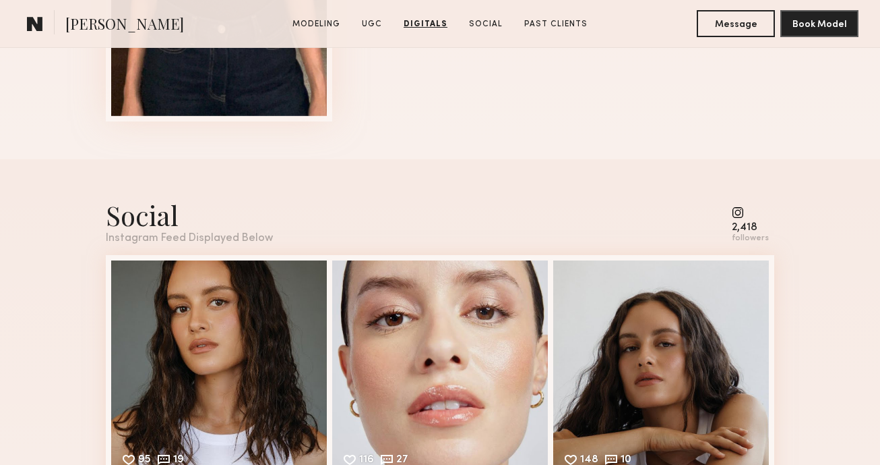
scroll to position [3785, 0]
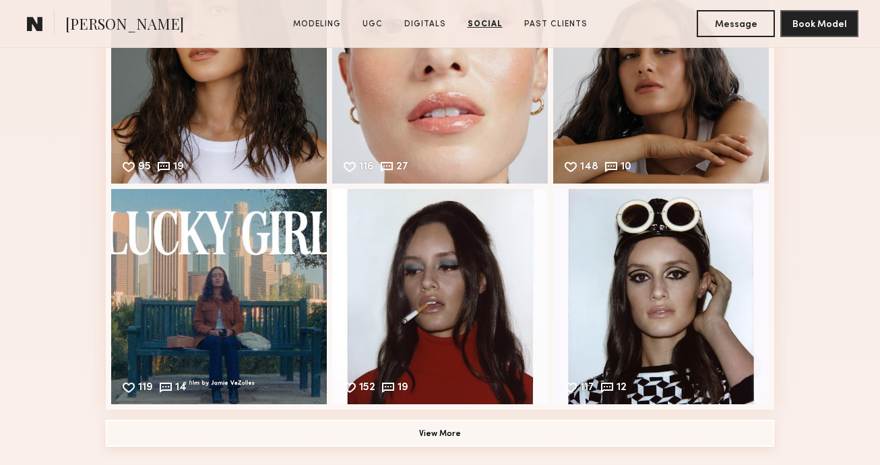
click at [651, 438] on button "View More" at bounding box center [440, 432] width 669 height 27
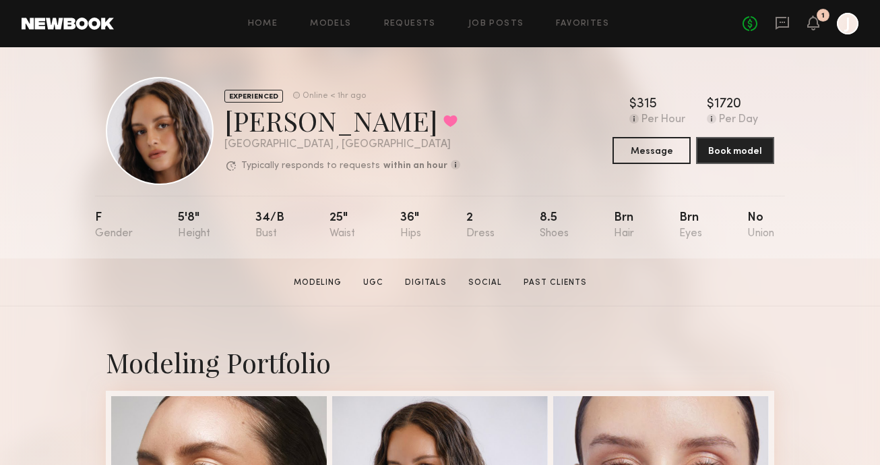
scroll to position [0, 0]
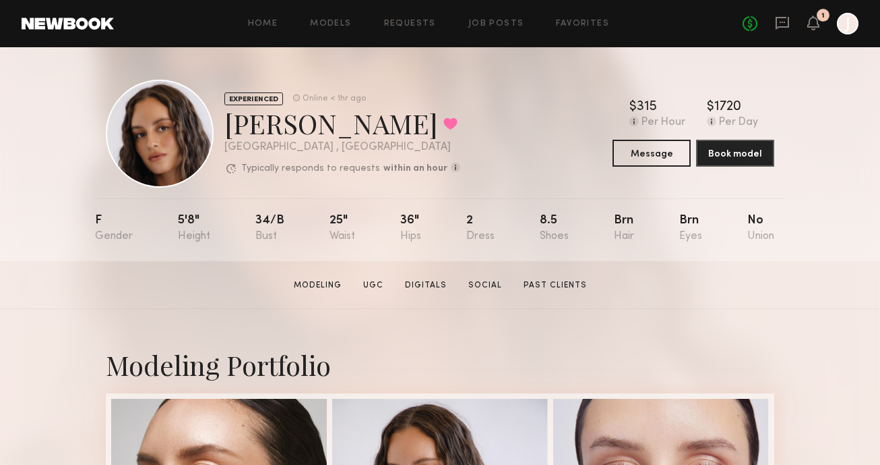
click at [844, 261] on section "Jamie V. Modeling UGC Digitals Social Past Clients Message Book Model" at bounding box center [440, 285] width 880 height 48
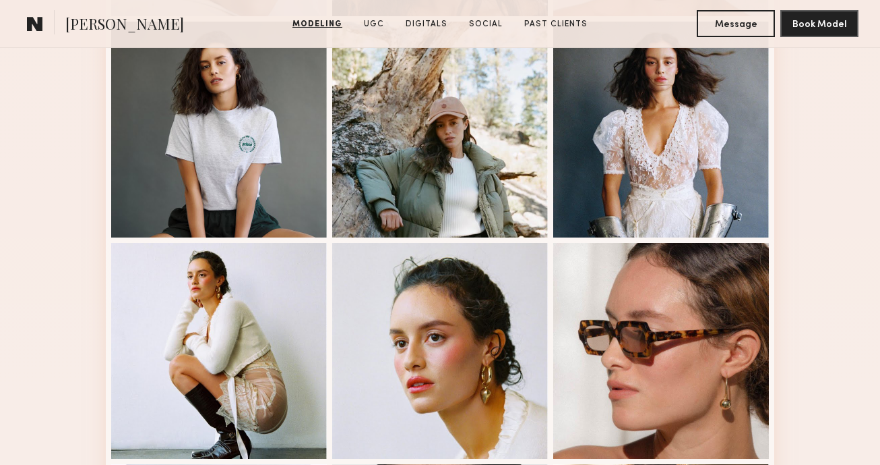
scroll to position [733, 0]
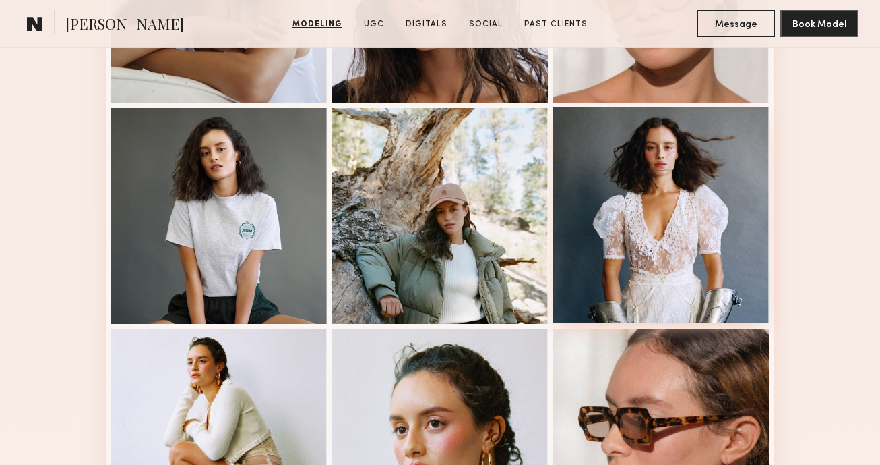
click at [657, 206] on div at bounding box center [661, 215] width 216 height 216
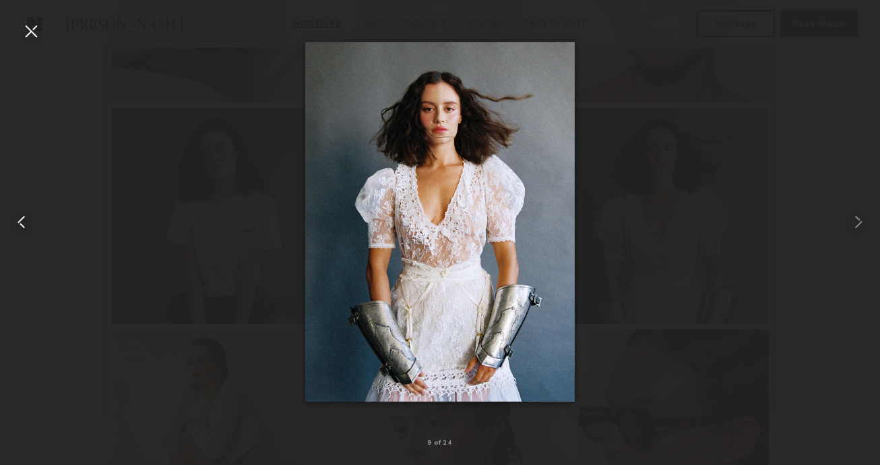
click at [32, 34] on div at bounding box center [31, 31] width 22 height 22
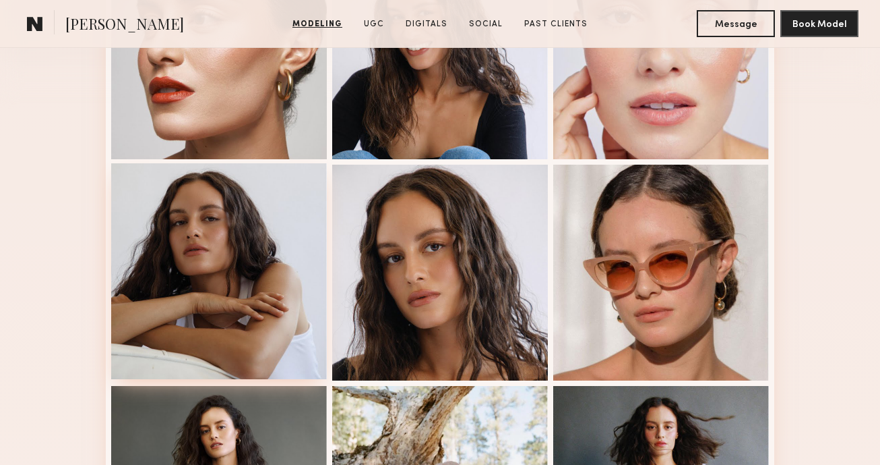
scroll to position [520, 0]
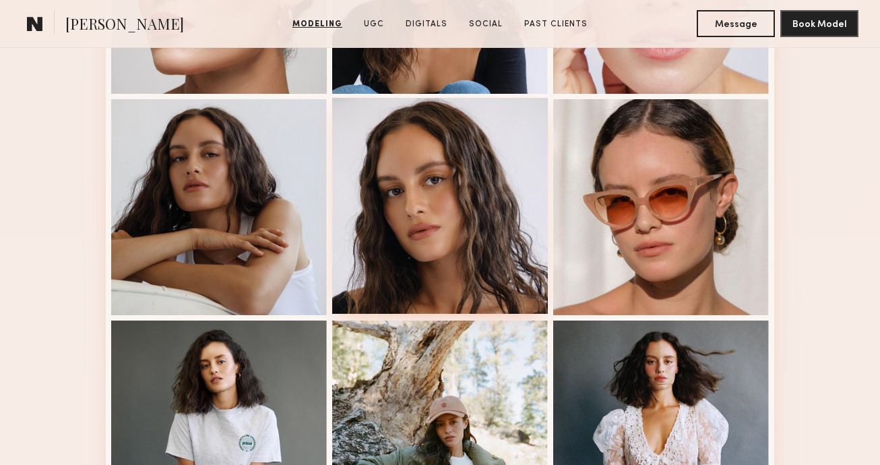
click at [432, 224] on div at bounding box center [440, 206] width 216 height 216
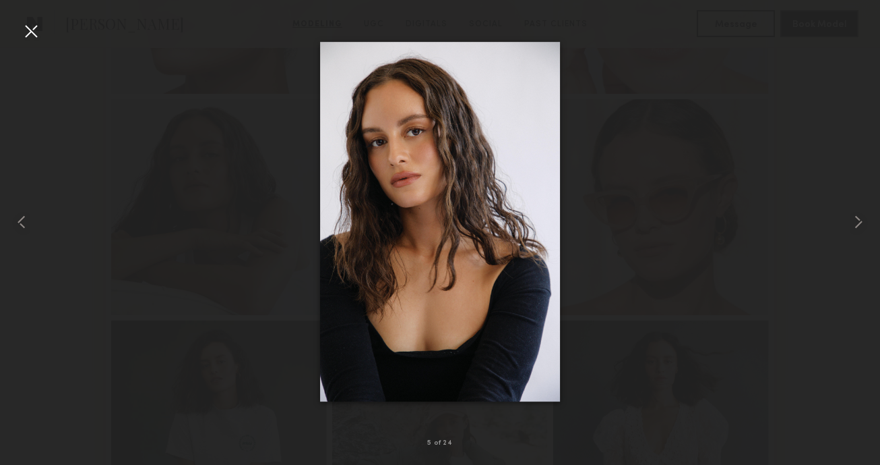
click at [96, 217] on div at bounding box center [440, 222] width 880 height 400
click at [32, 28] on div at bounding box center [31, 31] width 22 height 22
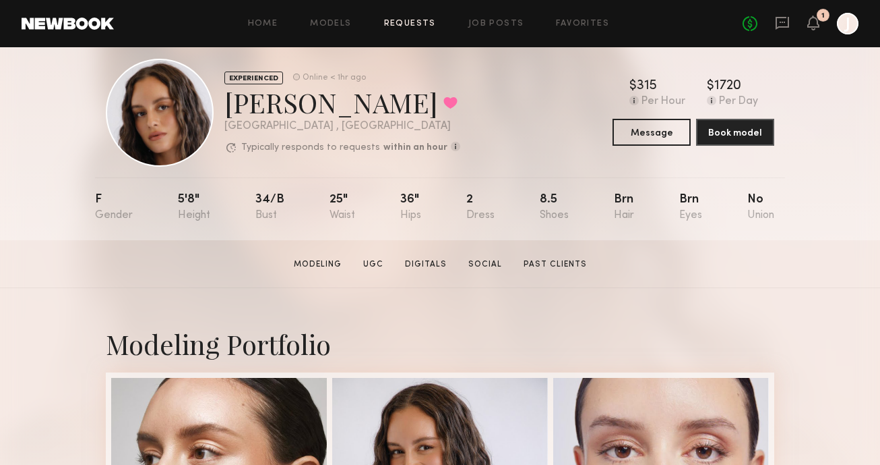
scroll to position [20, 0]
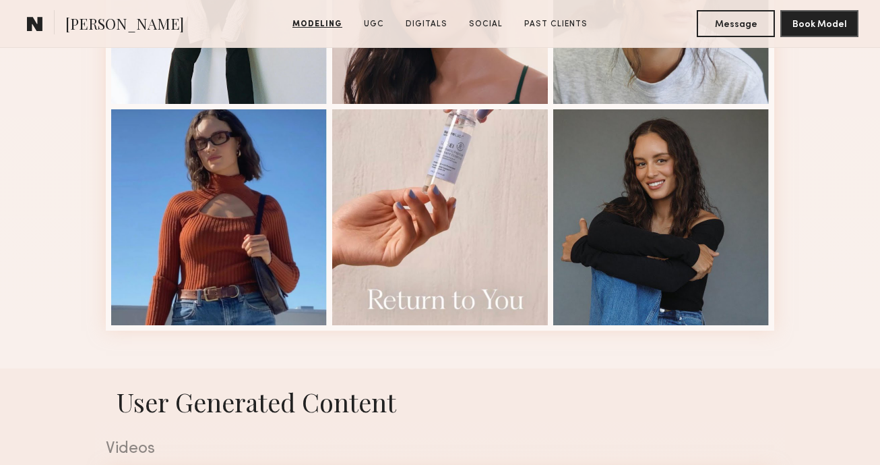
scroll to position [1837, 0]
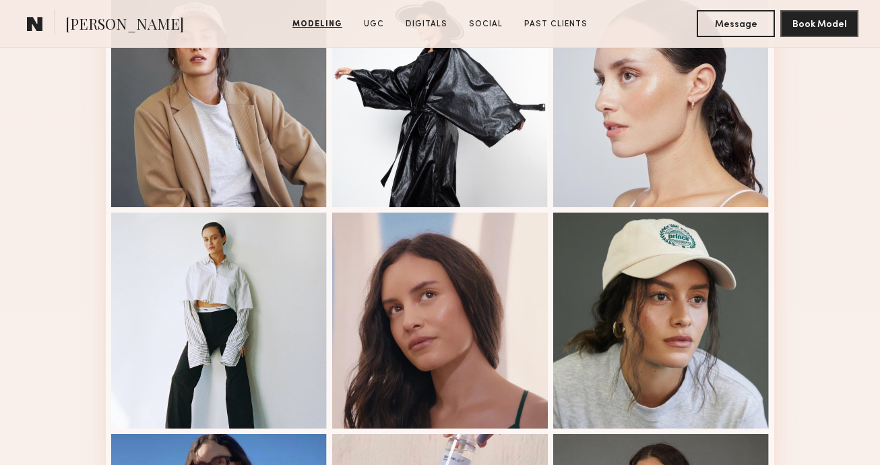
scroll to position [1394, 0]
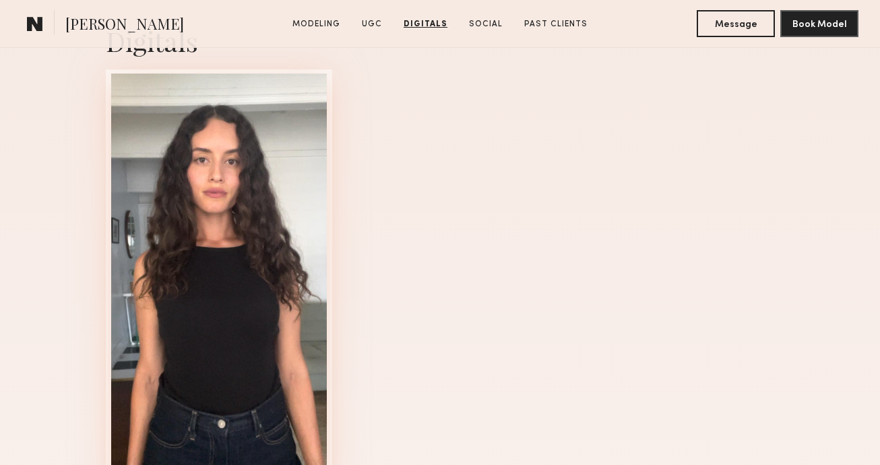
scroll to position [3109, 0]
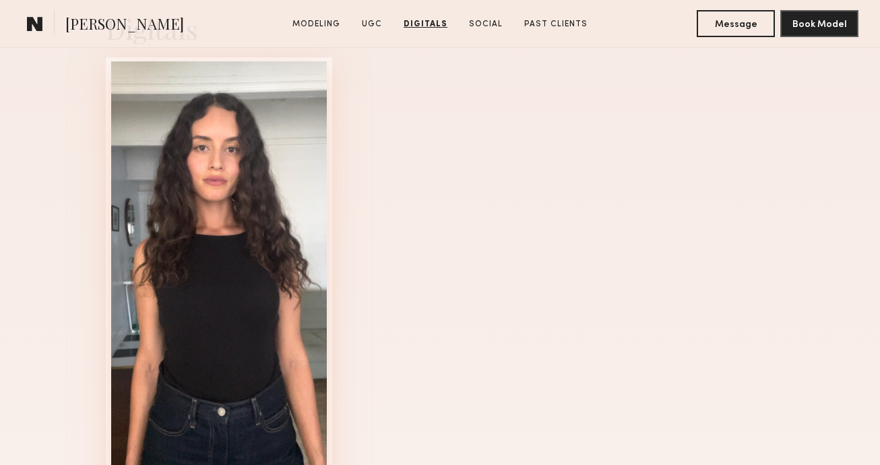
click at [229, 196] on div at bounding box center [219, 279] width 216 height 437
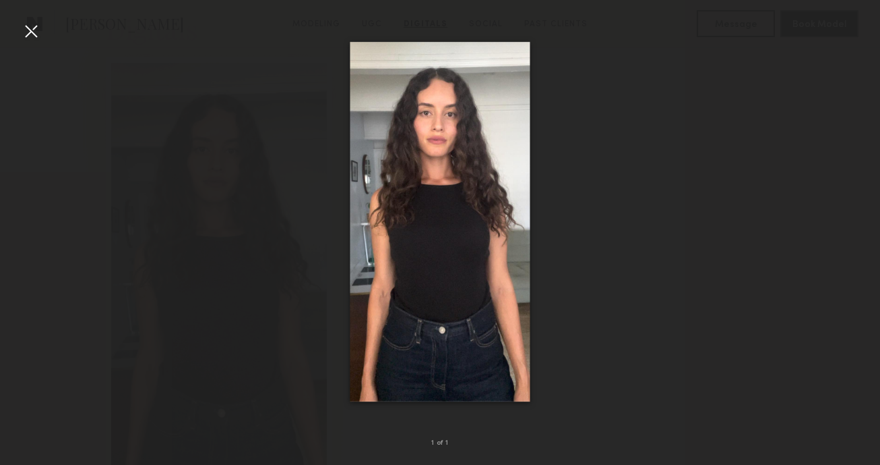
click at [36, 31] on div at bounding box center [31, 31] width 22 height 22
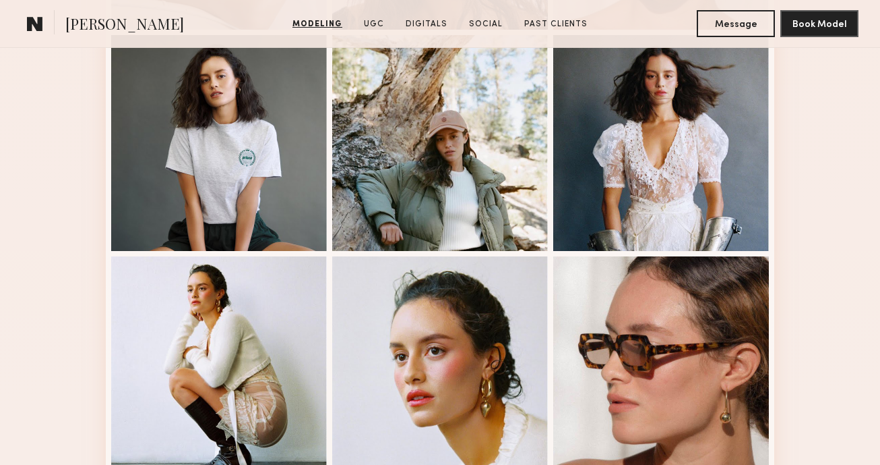
scroll to position [796, 0]
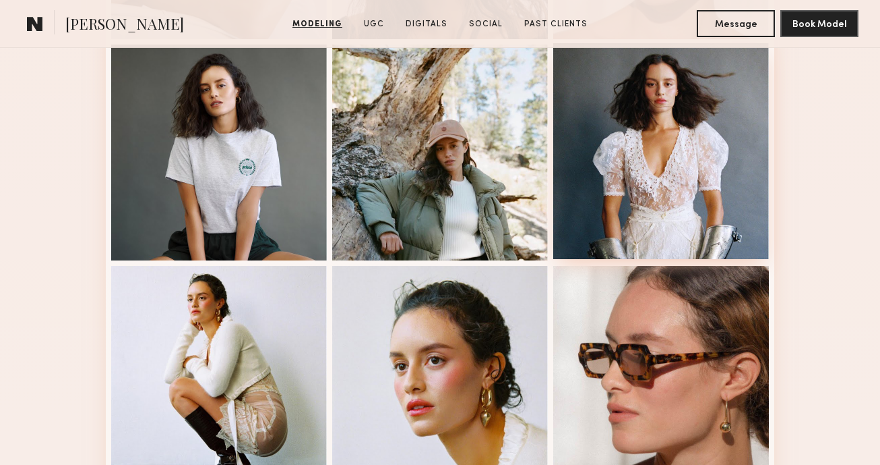
click at [709, 176] on div at bounding box center [661, 151] width 216 height 216
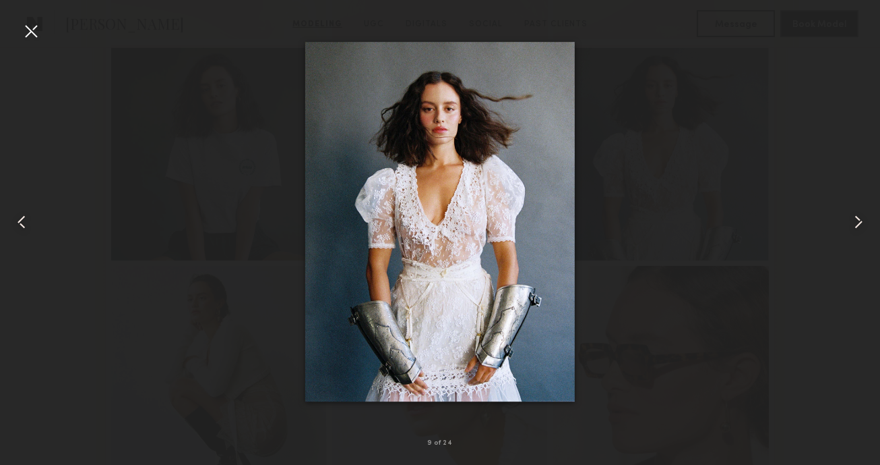
click at [32, 30] on div at bounding box center [31, 31] width 22 height 22
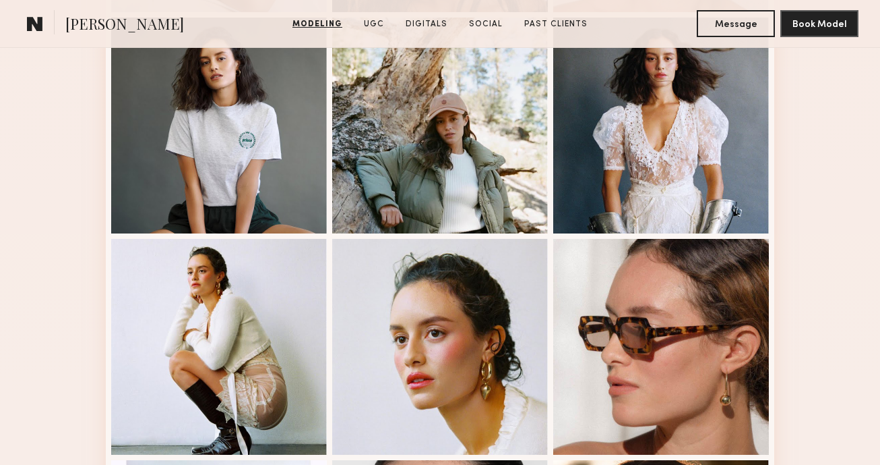
scroll to position [901, 0]
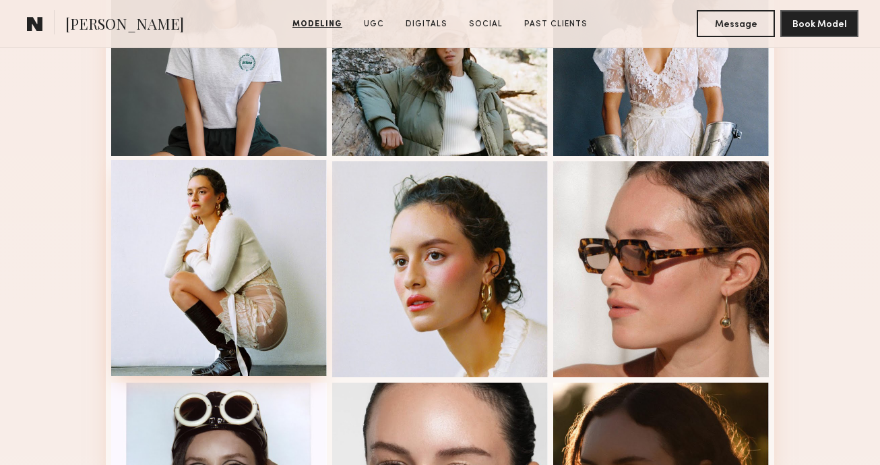
click at [187, 249] on div at bounding box center [219, 268] width 216 height 216
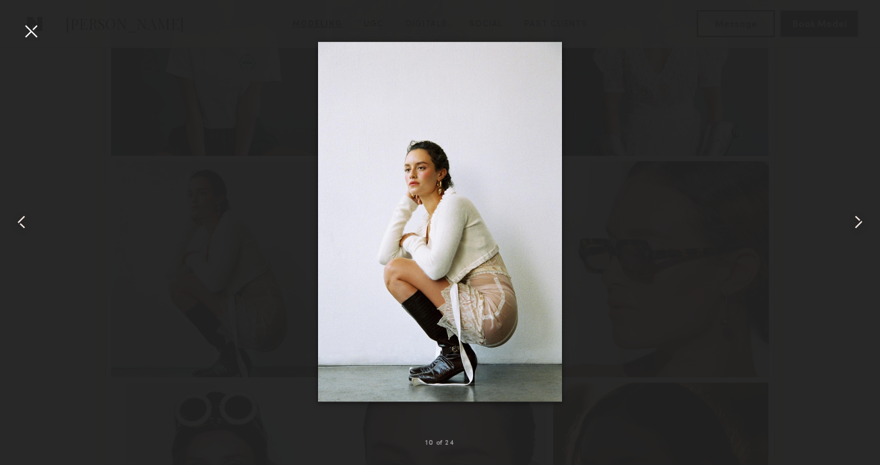
click at [36, 30] on div at bounding box center [31, 31] width 22 height 22
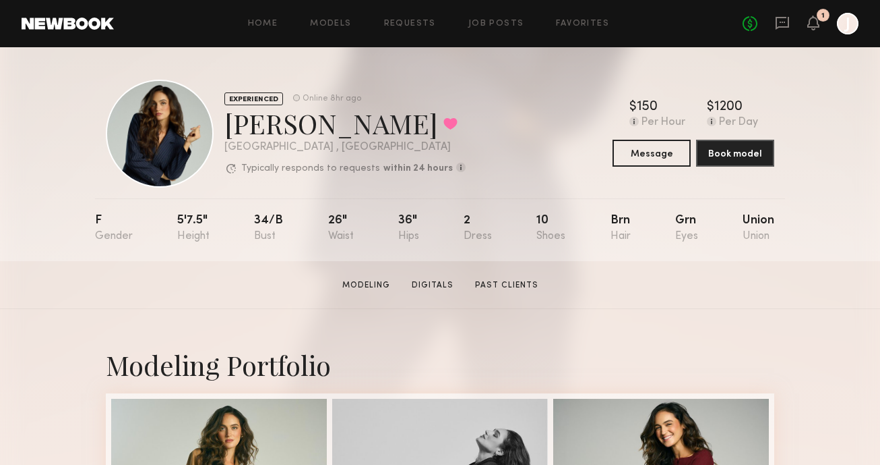
click at [803, 290] on section "[PERSON_NAME] Modeling Digitals Past Clients Message Book Model" at bounding box center [440, 285] width 880 height 48
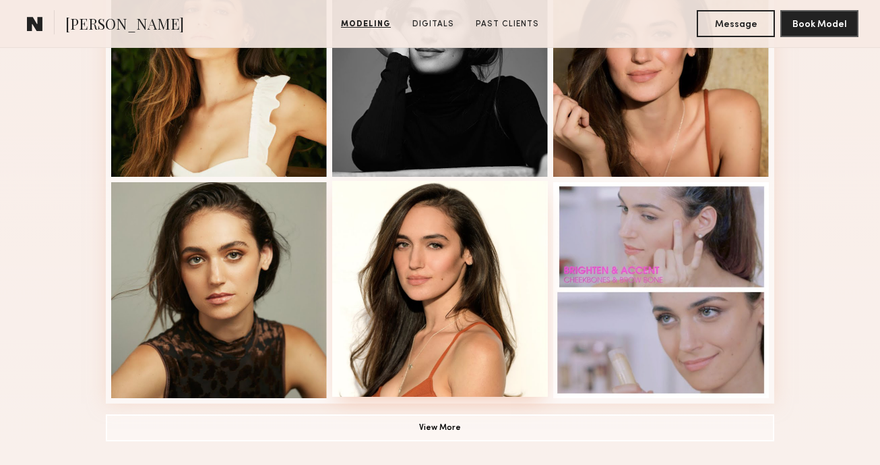
scroll to position [868, 0]
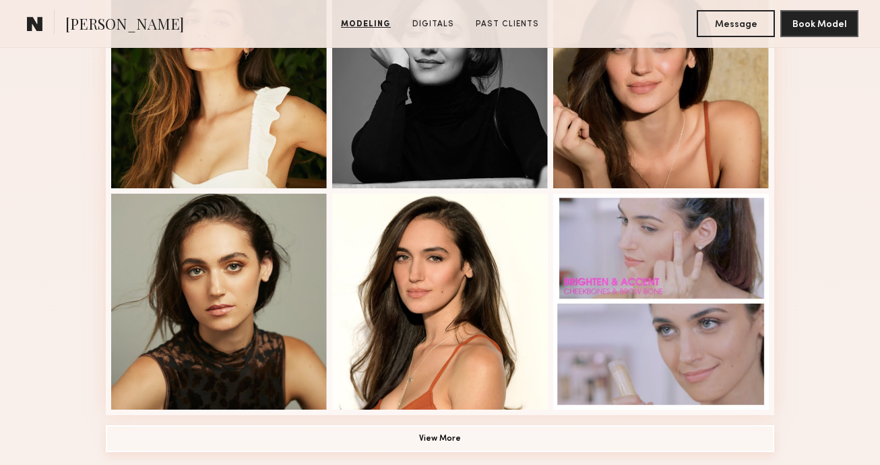
click at [438, 440] on button "View More" at bounding box center [440, 438] width 669 height 27
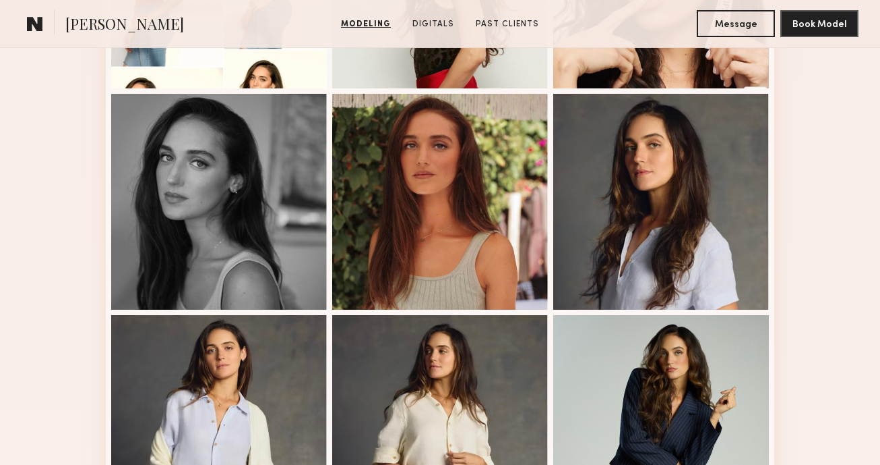
scroll to position [1416, 0]
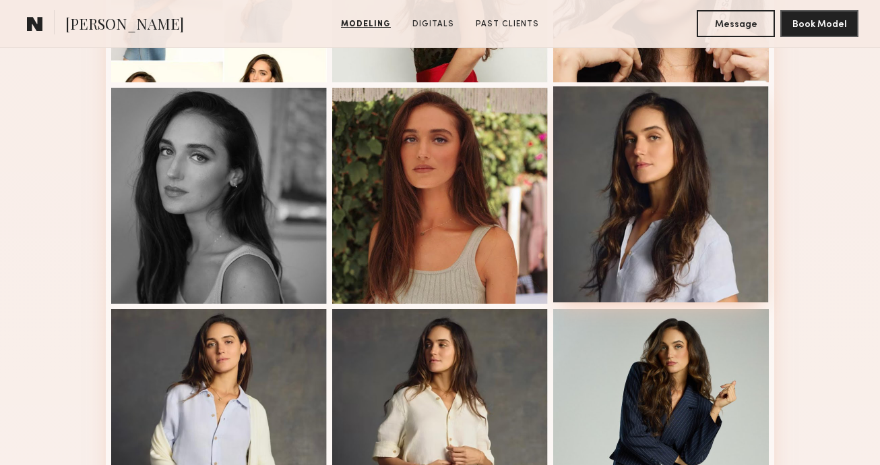
click at [658, 204] on div at bounding box center [661, 194] width 216 height 216
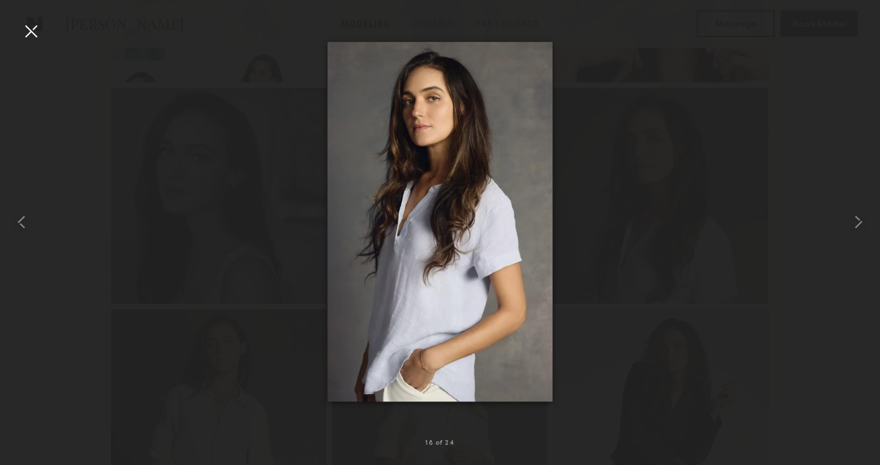
click at [36, 29] on div at bounding box center [31, 31] width 22 height 22
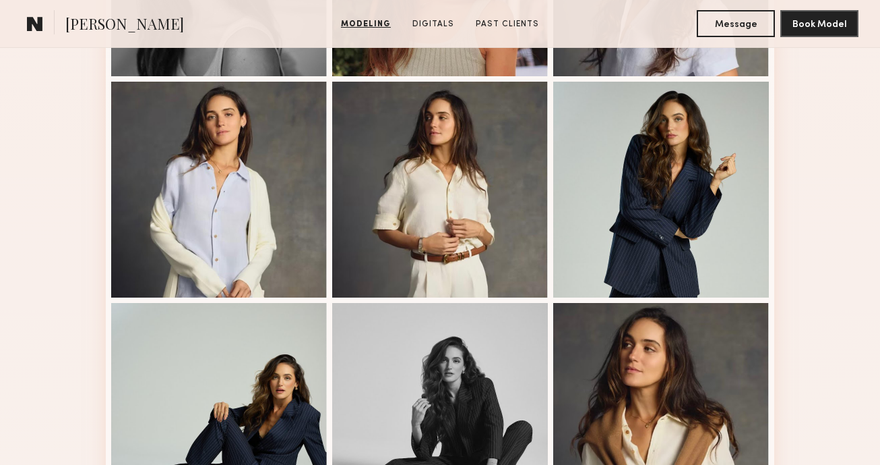
scroll to position [1652, 0]
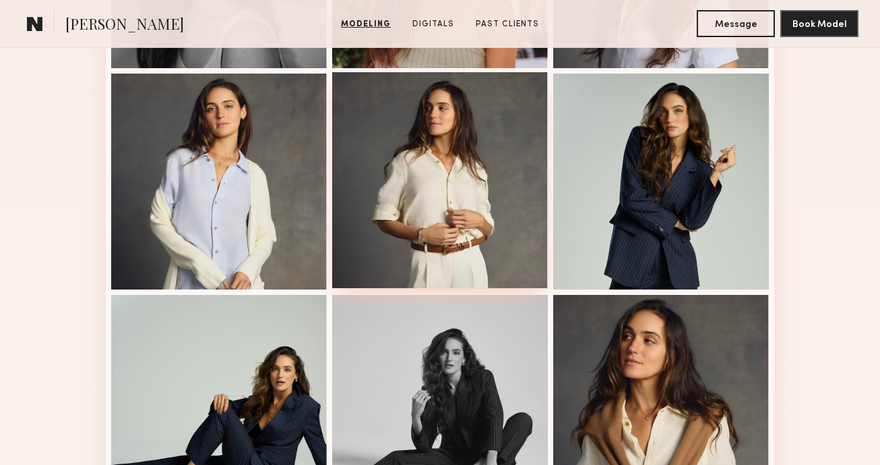
click at [452, 180] on div at bounding box center [440, 180] width 216 height 216
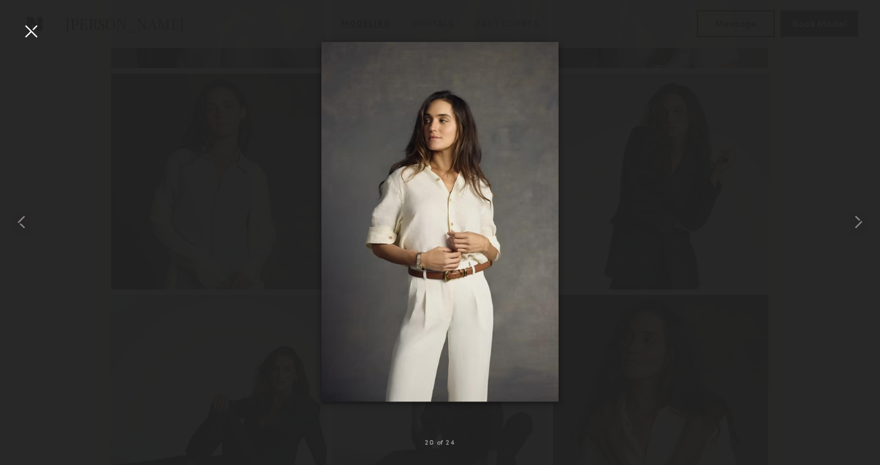
click at [36, 30] on div at bounding box center [31, 31] width 22 height 22
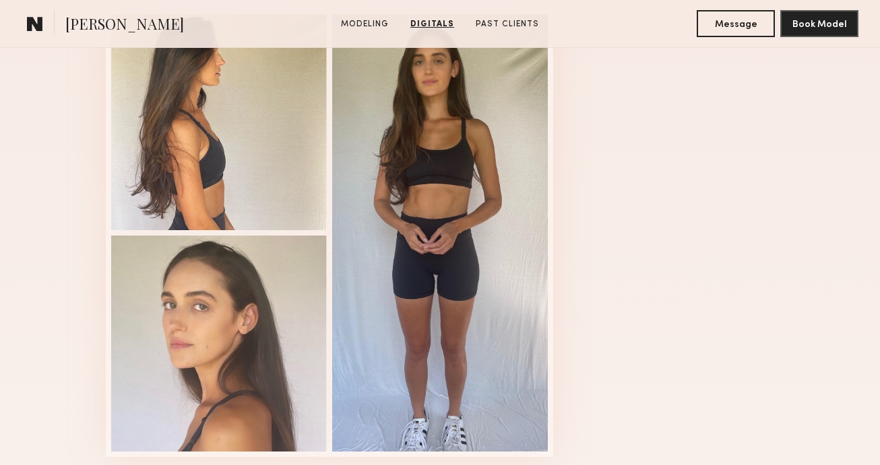
scroll to position [2277, 0]
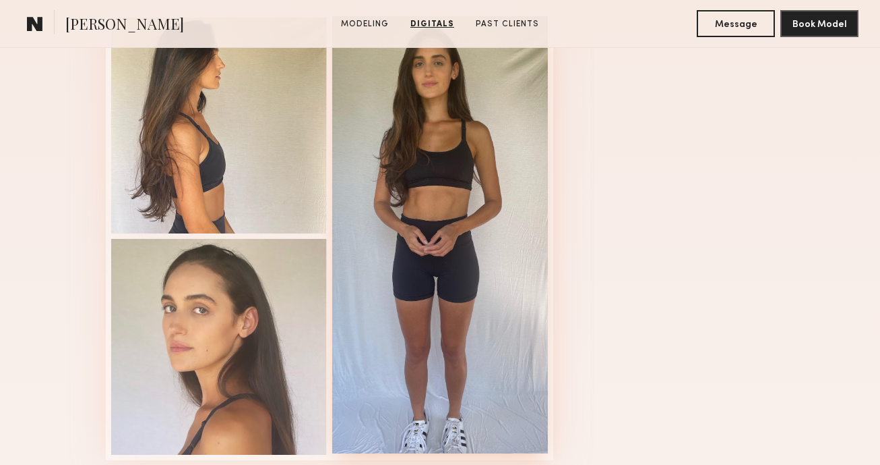
click at [453, 241] on div at bounding box center [440, 234] width 216 height 437
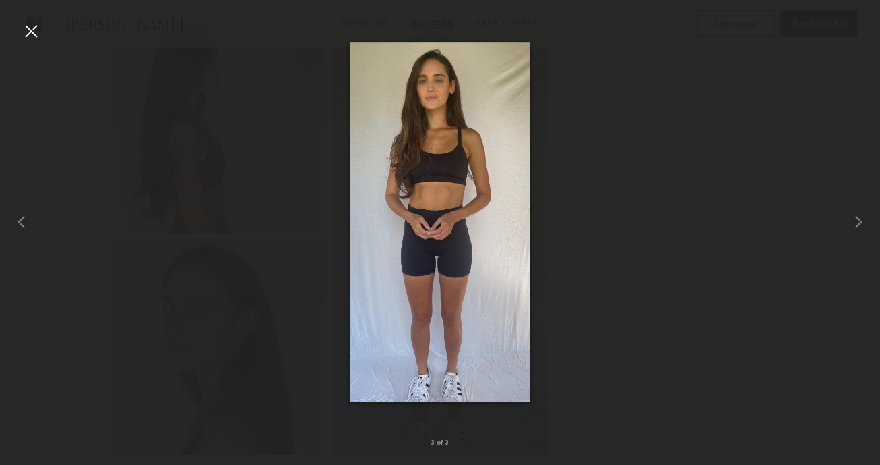
click at [20, 30] on div at bounding box center [31, 31] width 22 height 22
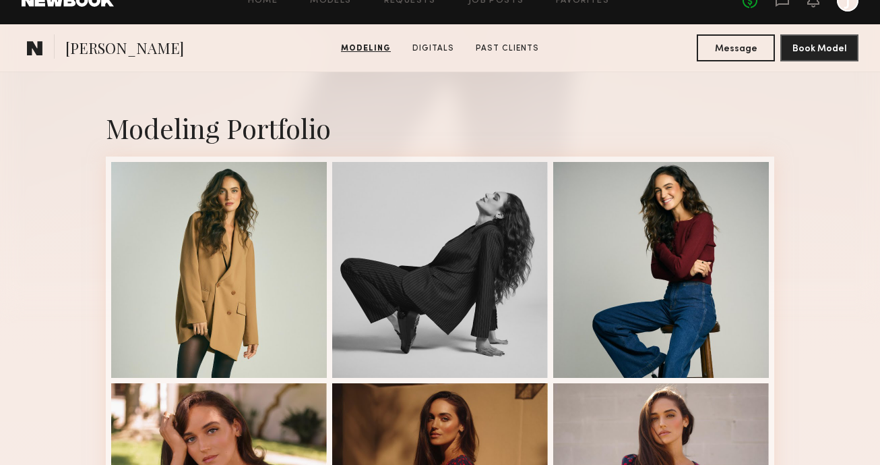
scroll to position [202, 0]
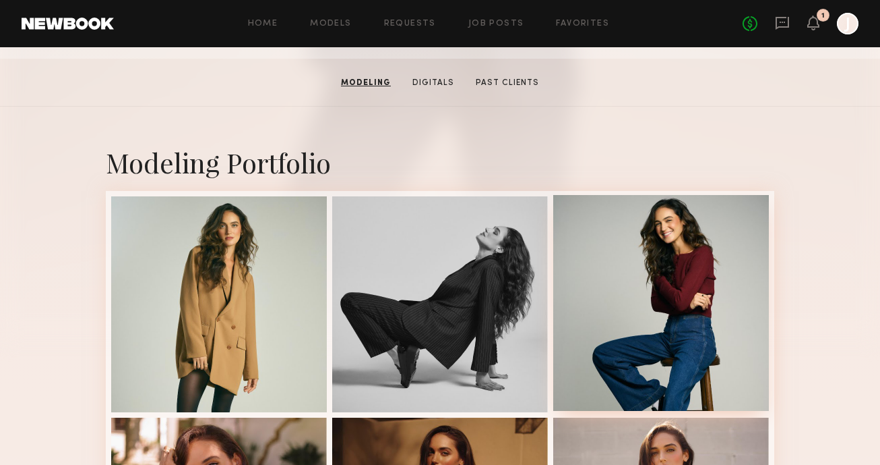
click at [699, 235] on div at bounding box center [661, 303] width 216 height 216
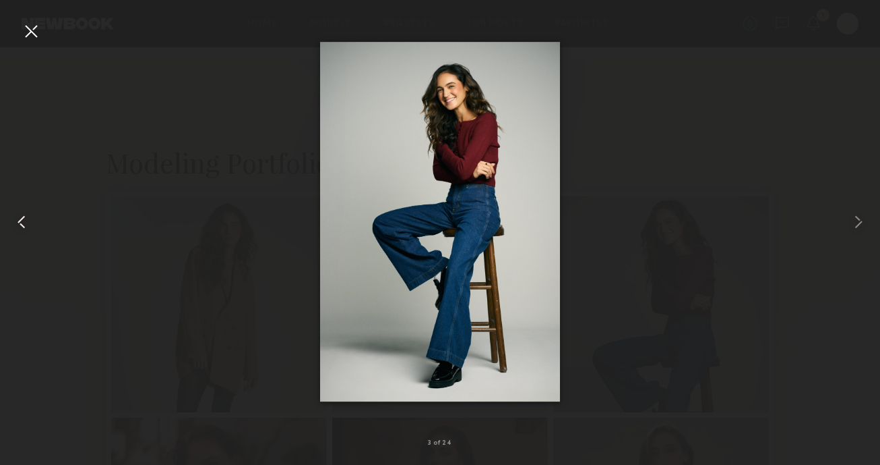
click at [11, 41] on div at bounding box center [17, 222] width 35 height 400
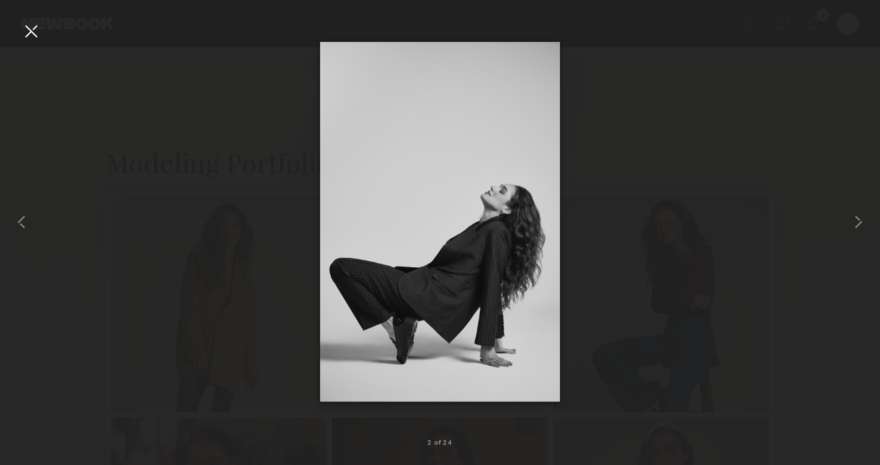
click at [24, 34] on div at bounding box center [31, 31] width 22 height 22
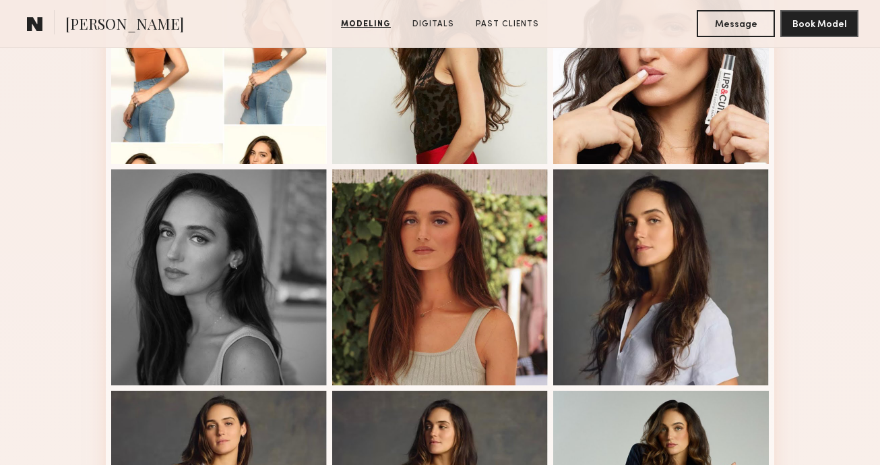
scroll to position [1132, 0]
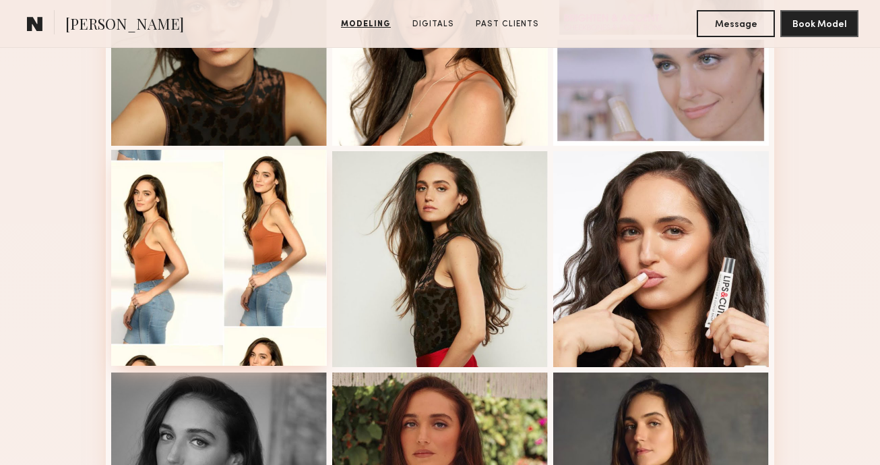
click at [163, 230] on div at bounding box center [219, 258] width 216 height 216
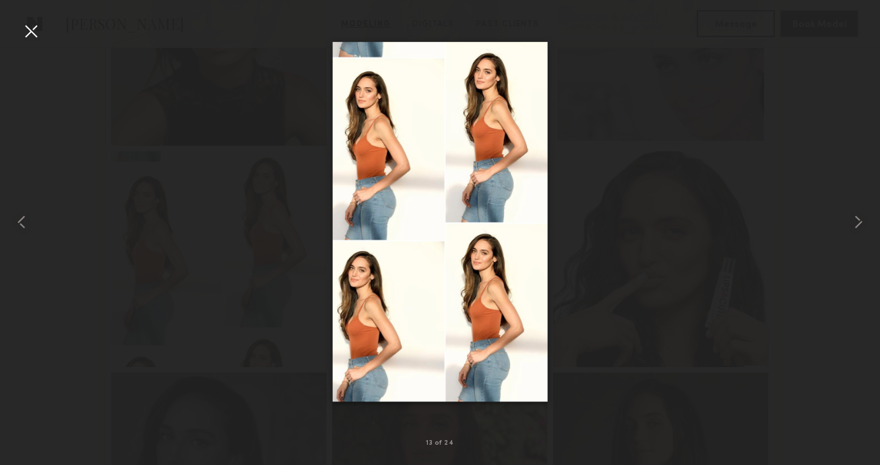
click at [30, 25] on div at bounding box center [31, 31] width 22 height 22
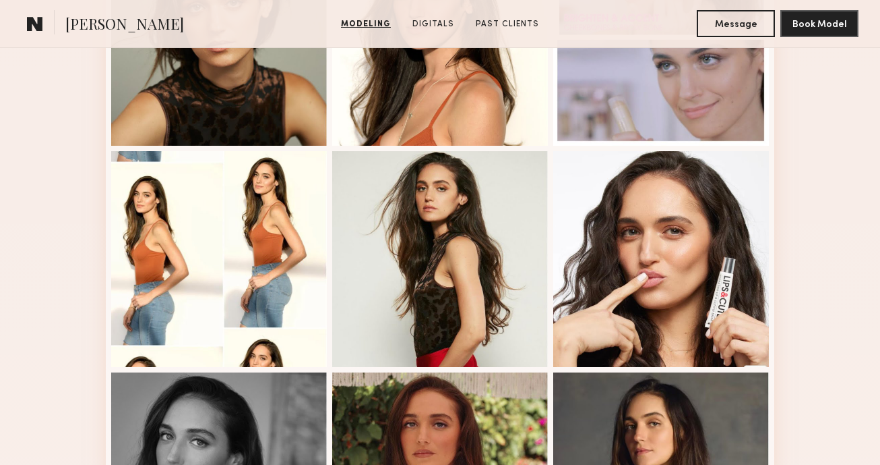
scroll to position [0, 0]
